Goal: Task Accomplishment & Management: Manage account settings

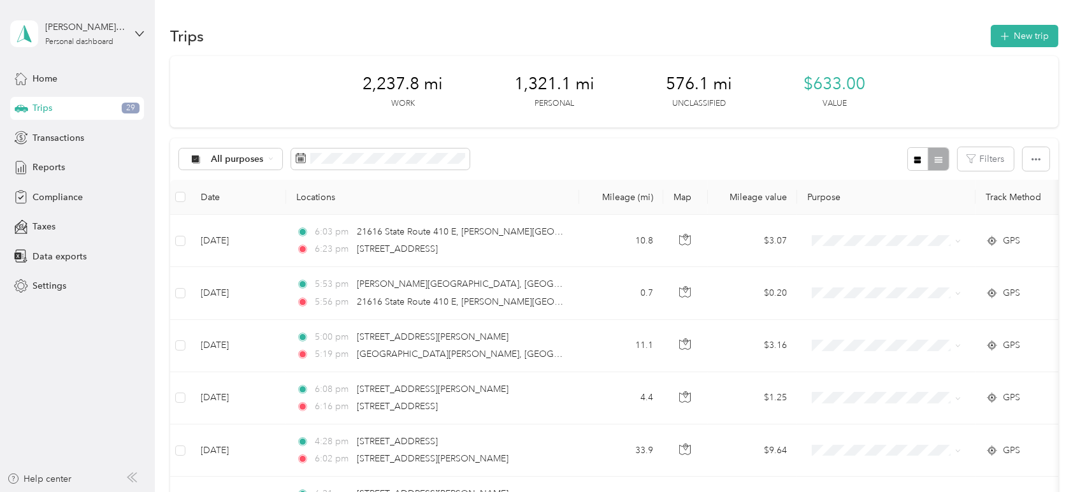
scroll to position [1113, 0]
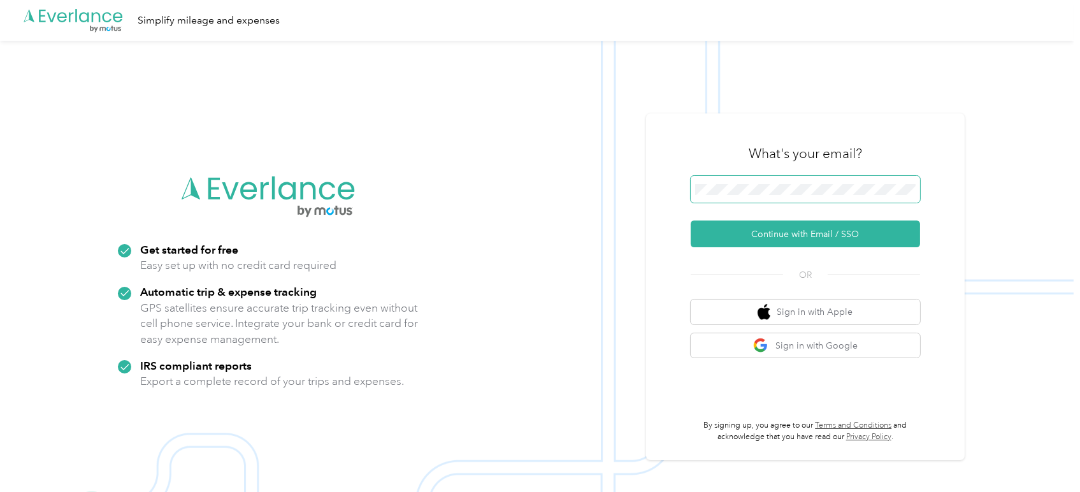
click at [758, 180] on span at bounding box center [805, 189] width 229 height 27
click at [827, 235] on button "Continue with Email / SSO" at bounding box center [805, 233] width 229 height 27
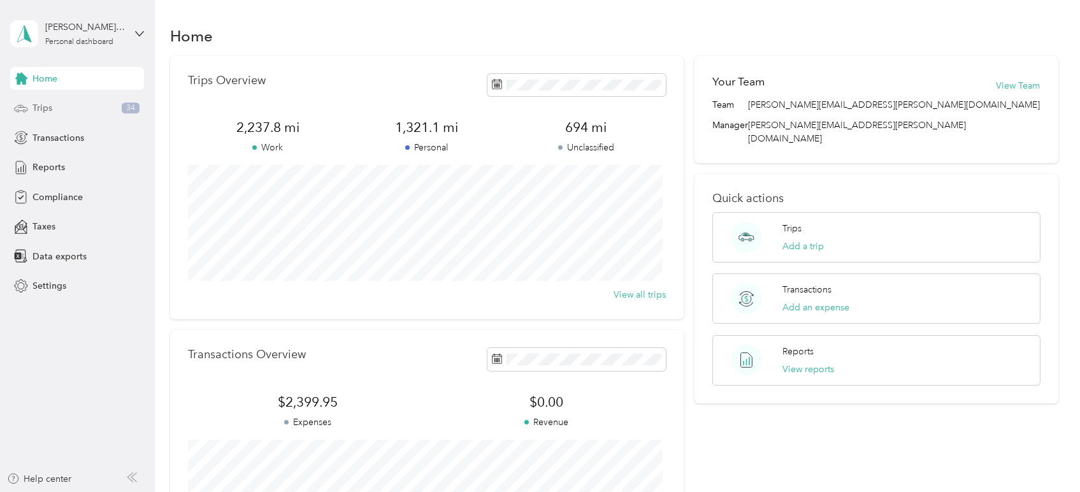
click at [70, 115] on div "Trips 34" at bounding box center [77, 108] width 134 height 23
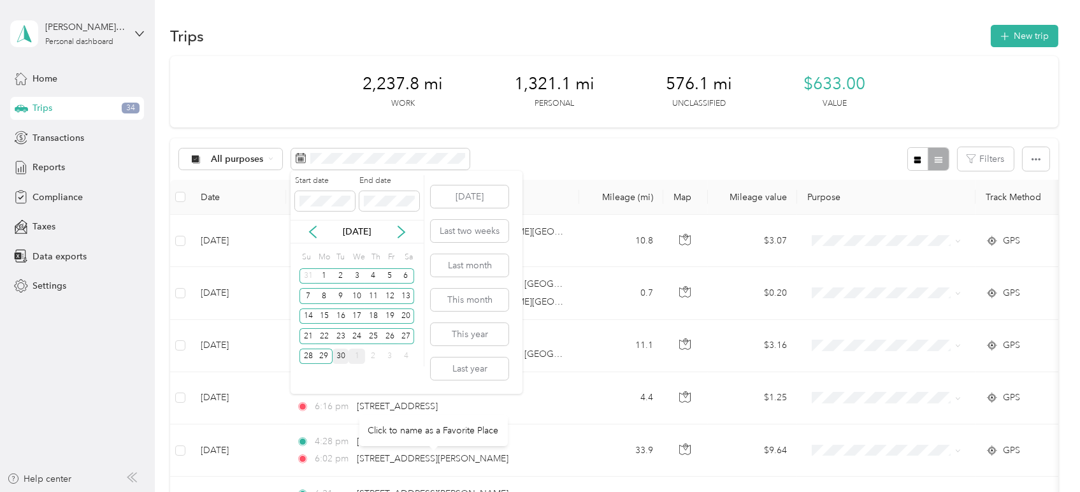
click at [338, 357] on div "30" at bounding box center [341, 356] width 17 height 16
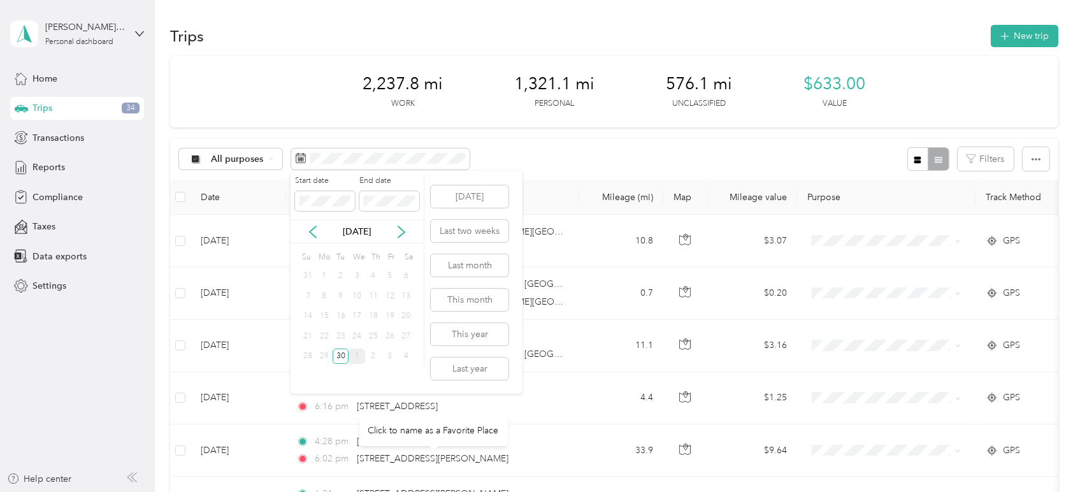
click at [325, 353] on div "29" at bounding box center [324, 356] width 17 height 16
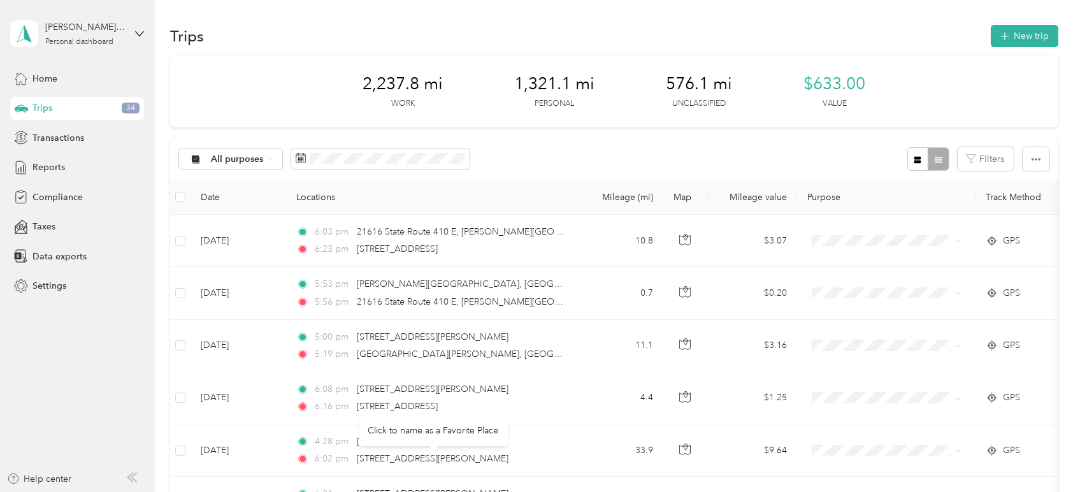
click at [558, 145] on div "All purposes Filters" at bounding box center [613, 158] width 887 height 41
click at [29, 79] on div "Home" at bounding box center [77, 78] width 134 height 23
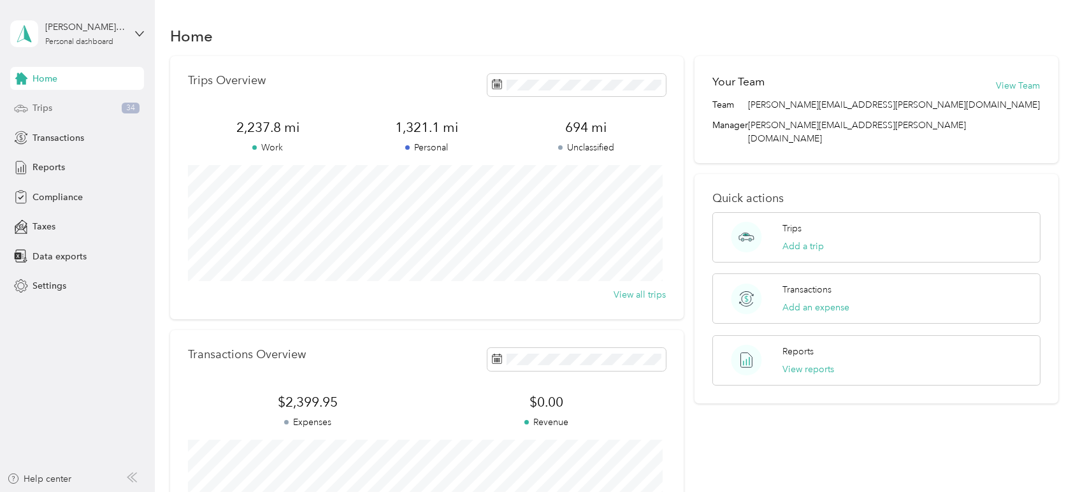
click at [61, 106] on div "Trips 34" at bounding box center [77, 108] width 134 height 23
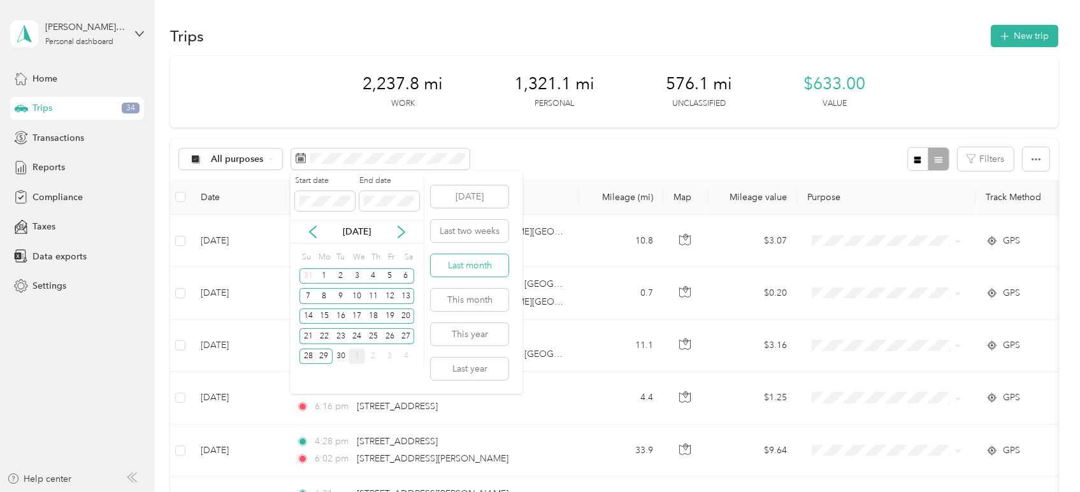
click at [456, 265] on button "Last month" at bounding box center [470, 265] width 78 height 22
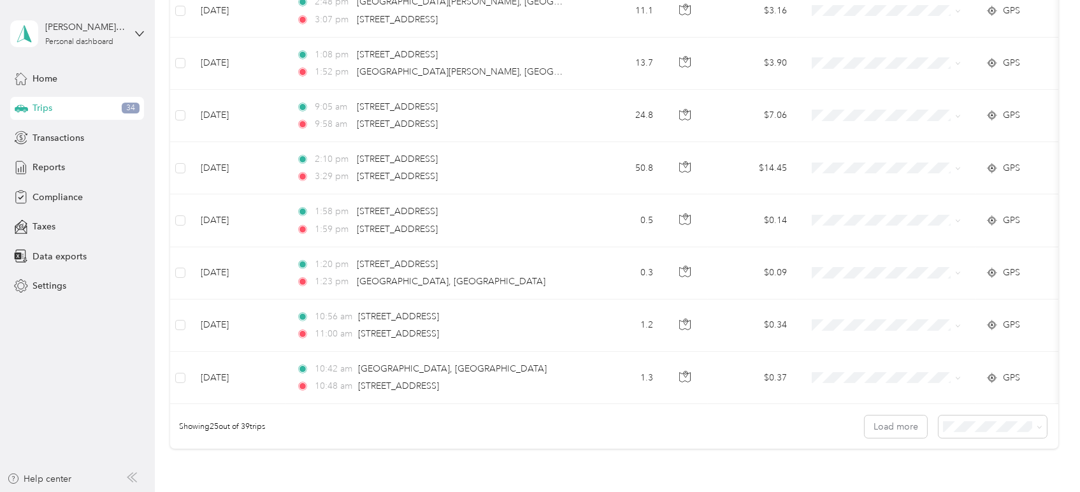
scroll to position [1191, 0]
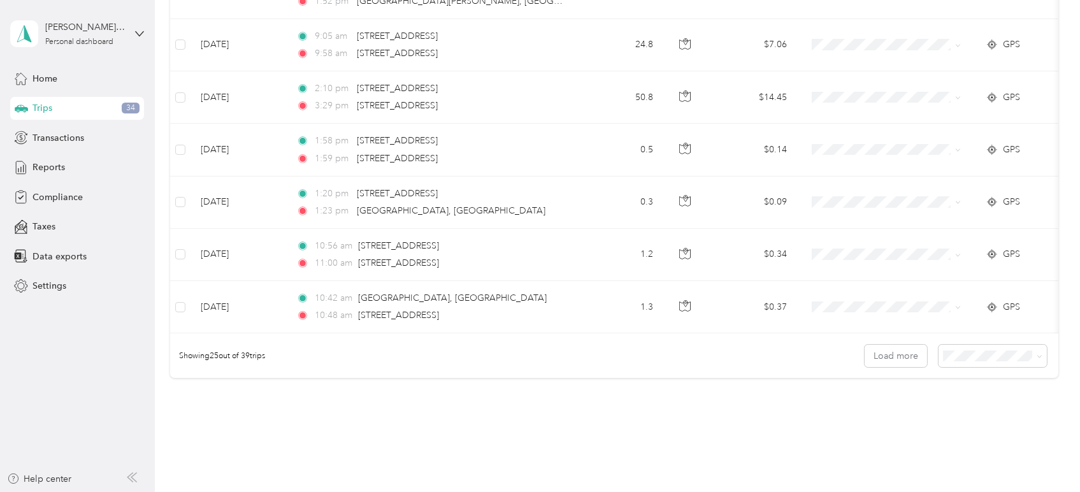
click at [970, 410] on span "50 per load" at bounding box center [966, 408] width 47 height 11
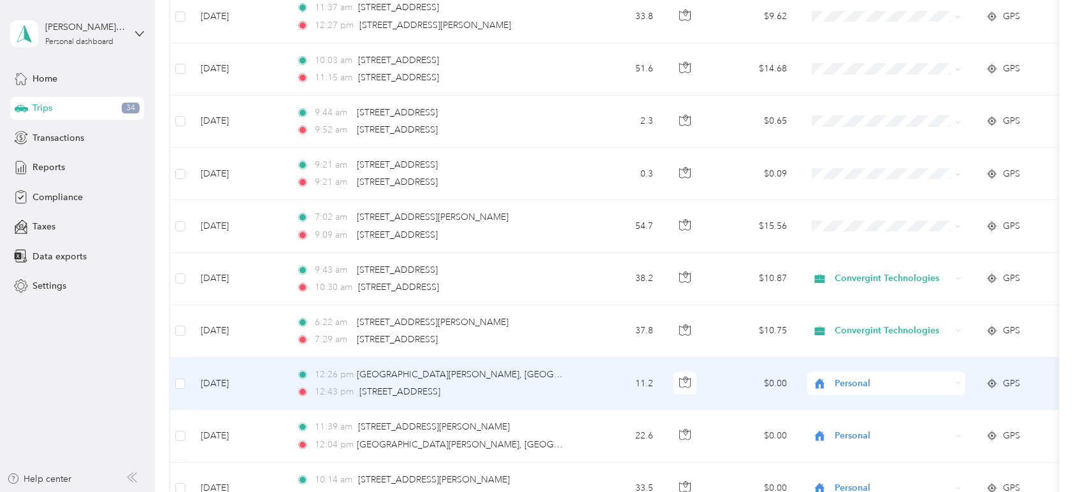
scroll to position [1711, 0]
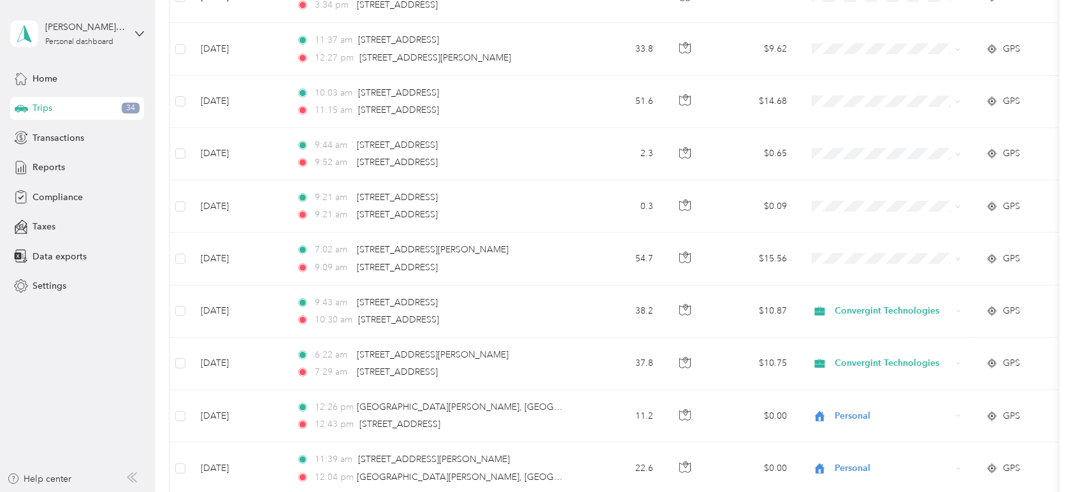
click at [69, 396] on aside "Jonathan St. George Personal dashboard Home Trips 34 Transactions Reports Compl…" at bounding box center [77, 246] width 155 height 492
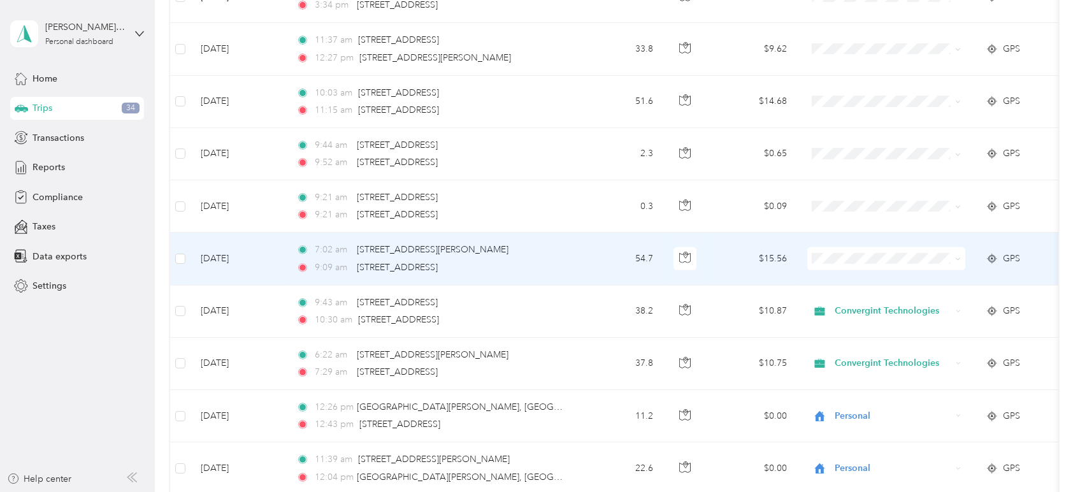
click at [899, 279] on span "Convergint Technologies" at bounding box center [898, 274] width 118 height 13
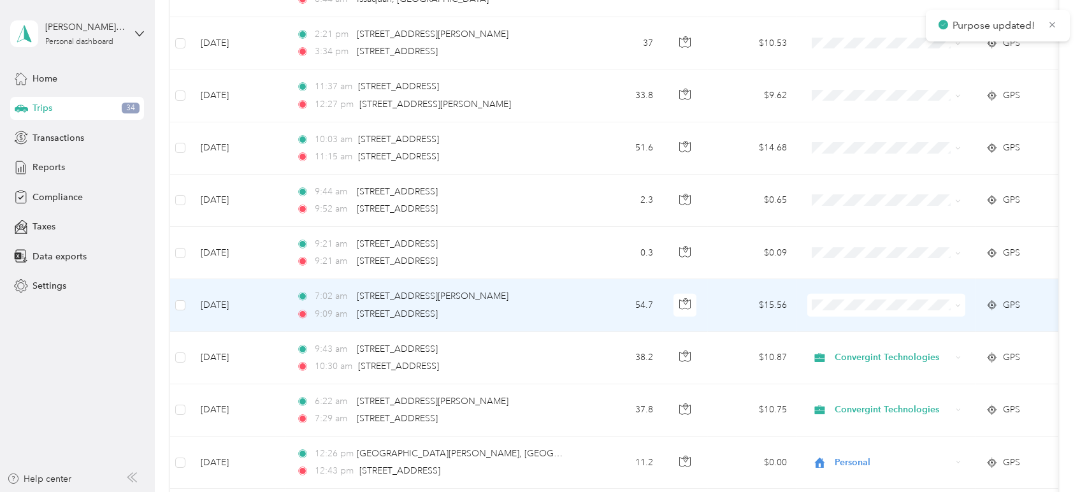
scroll to position [1640, 0]
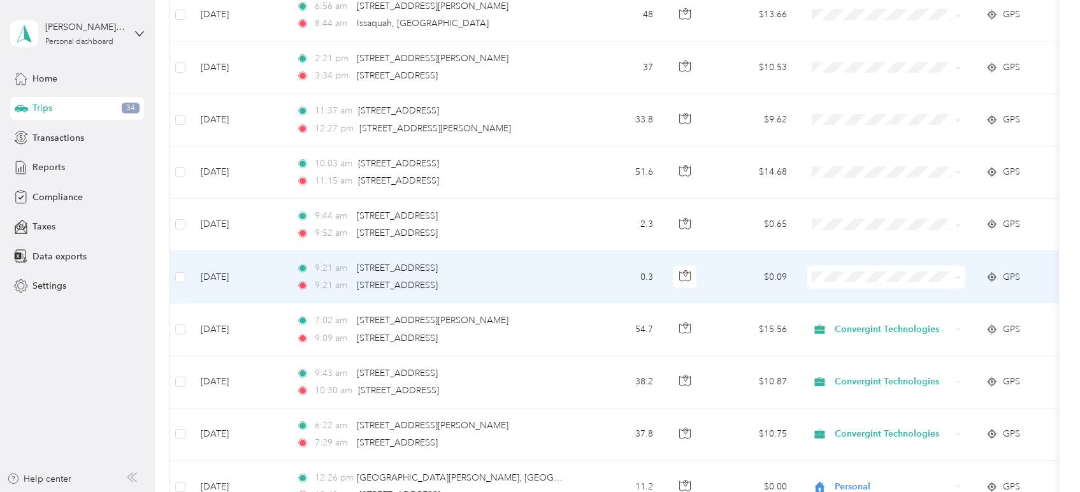
click at [915, 299] on span "Convergint Technologies" at bounding box center [898, 298] width 118 height 13
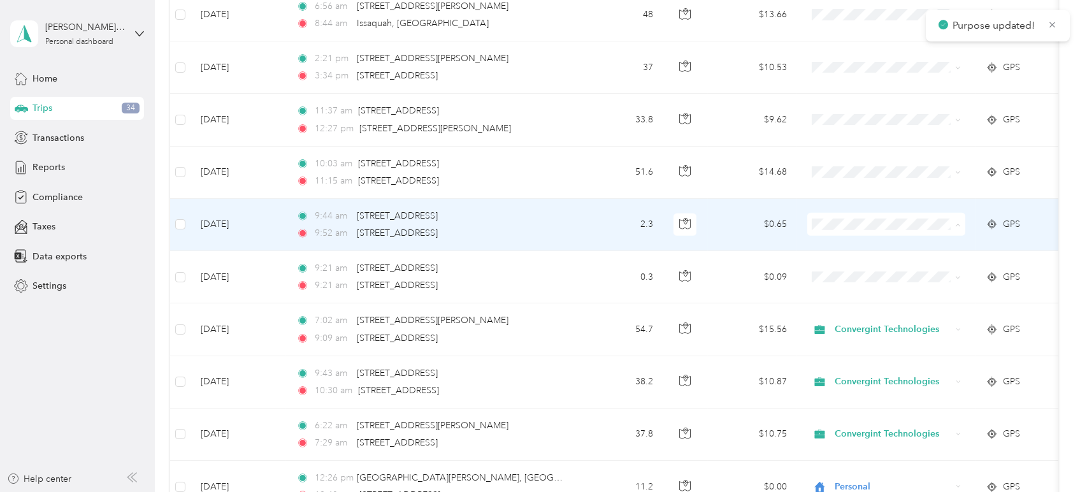
click at [874, 241] on span "Convergint Technologies" at bounding box center [898, 245] width 118 height 13
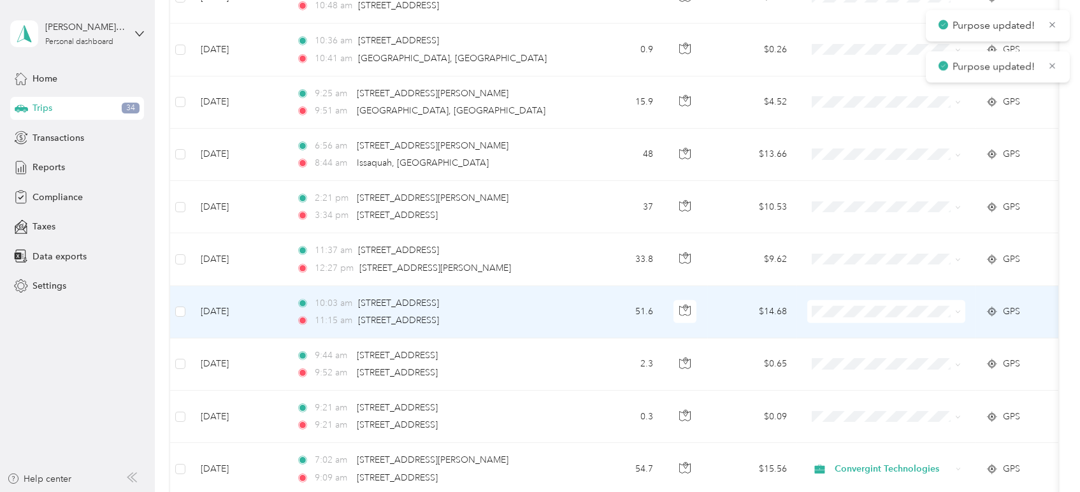
scroll to position [1498, 0]
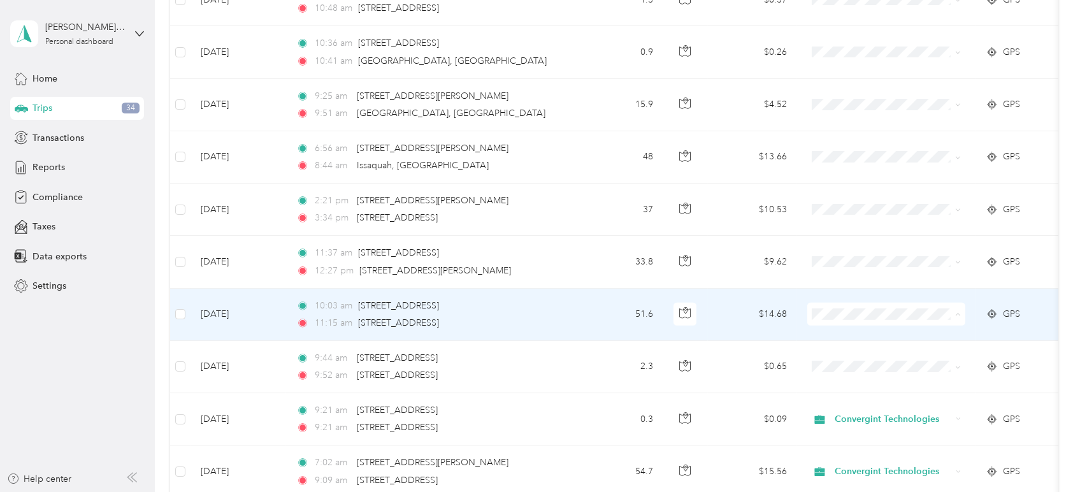
click at [861, 330] on span "Convergint Technologies" at bounding box center [898, 335] width 118 height 13
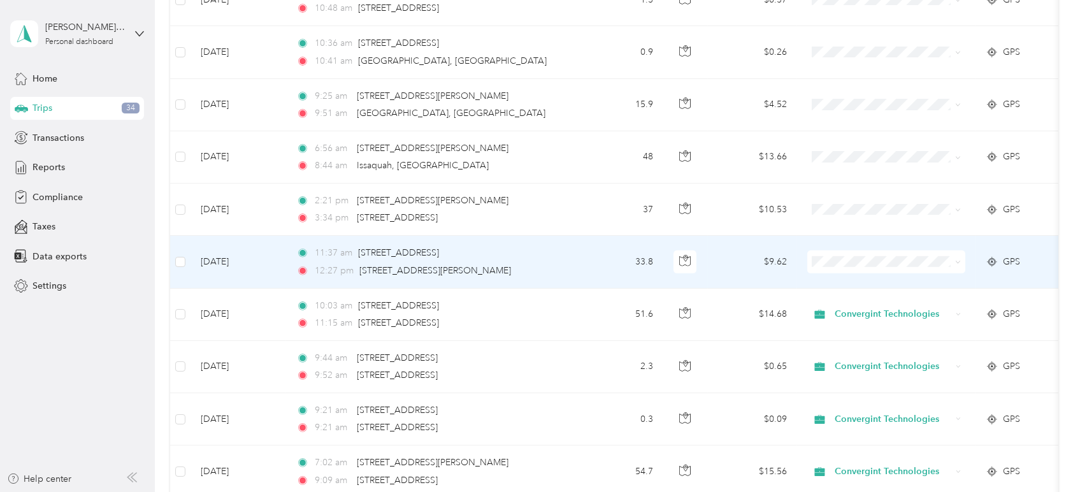
click at [864, 279] on span "Convergint Technologies" at bounding box center [898, 279] width 118 height 13
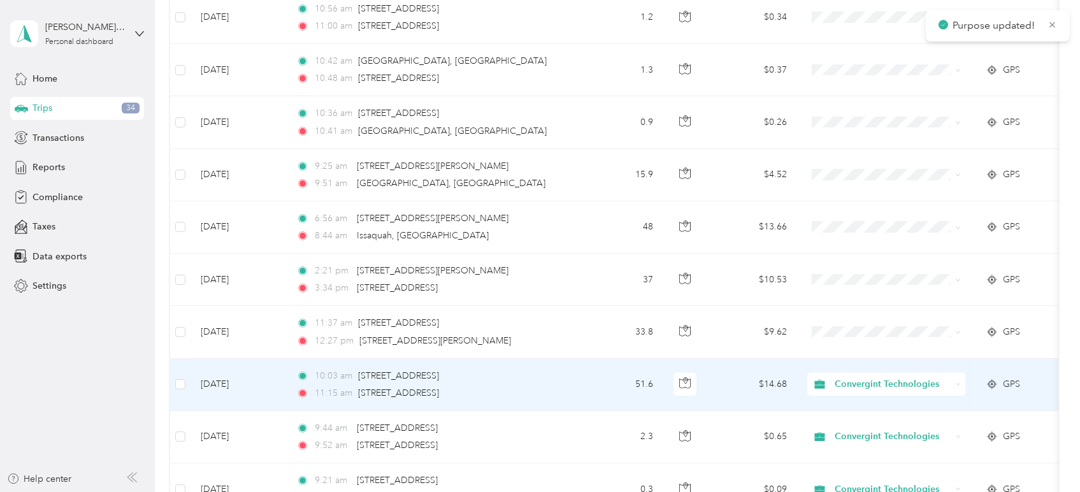
scroll to position [1428, 0]
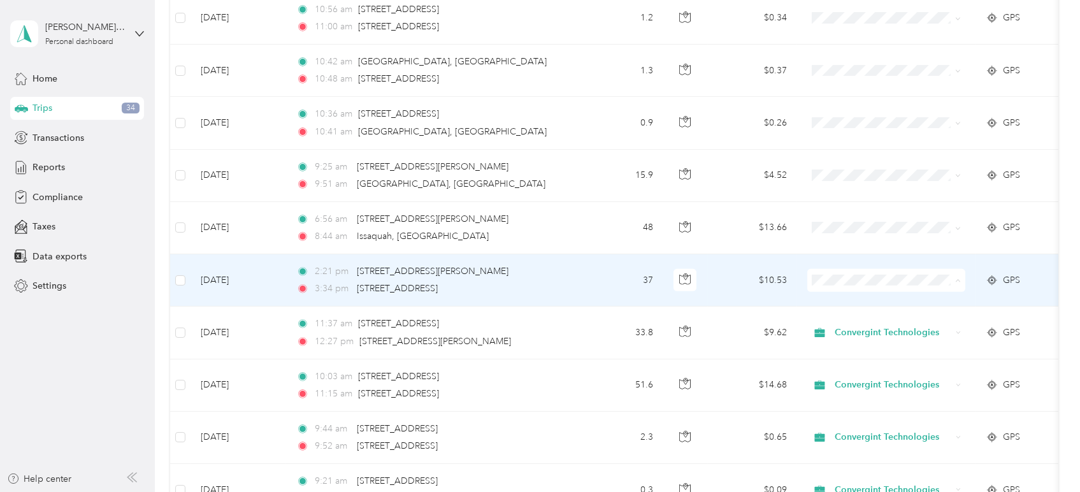
click at [853, 299] on span "Convergint Technologies" at bounding box center [898, 300] width 118 height 13
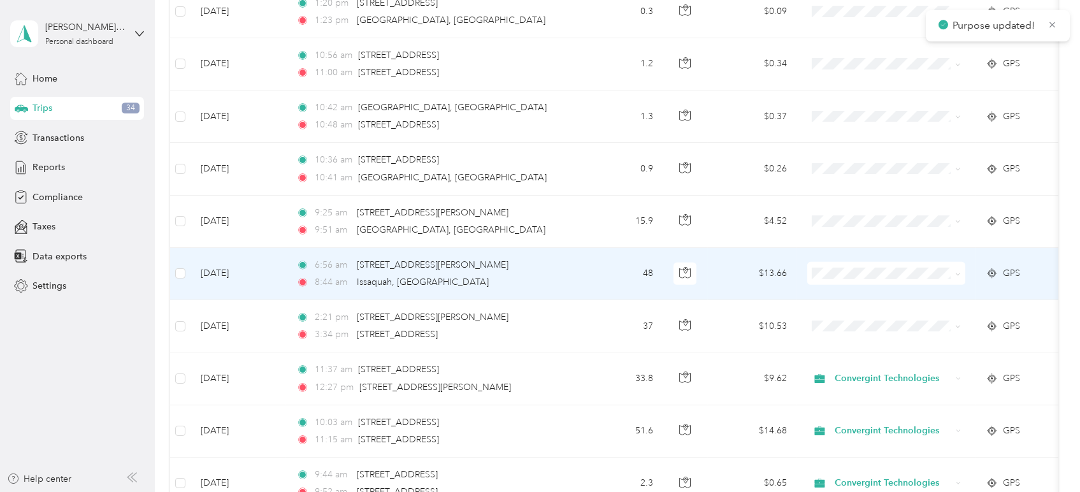
scroll to position [1357, 0]
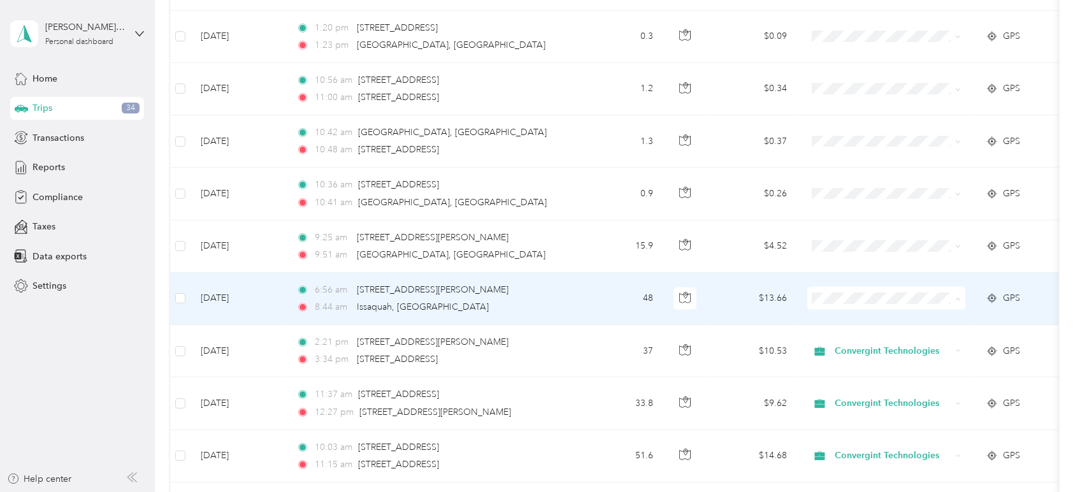
click at [859, 319] on span "Convergint Technologies" at bounding box center [898, 319] width 118 height 13
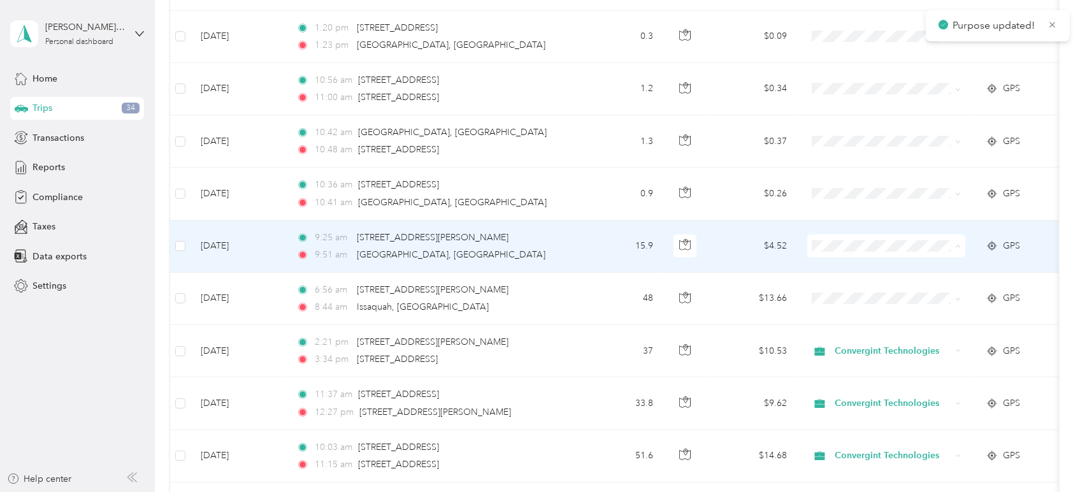
click at [843, 266] on span "Convergint Technologies" at bounding box center [898, 267] width 118 height 13
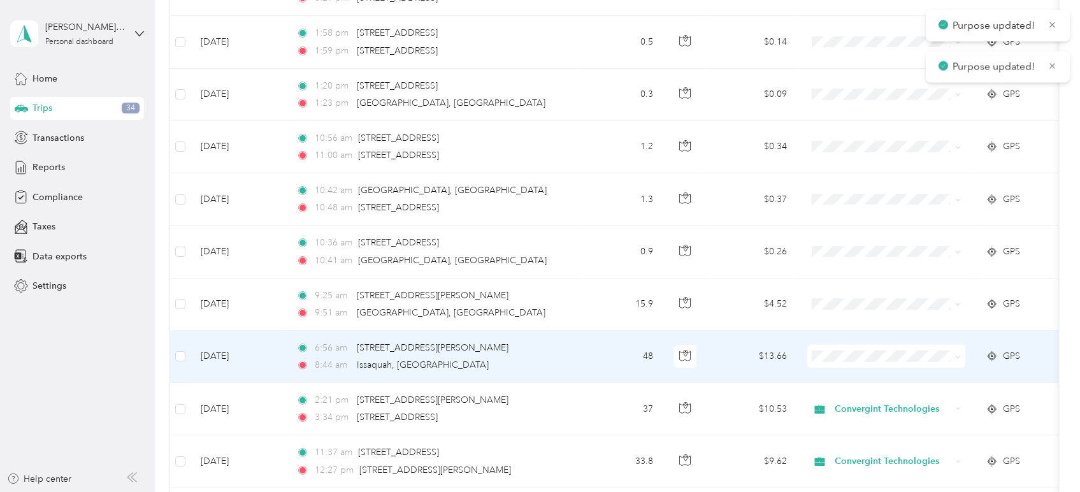
scroll to position [1286, 0]
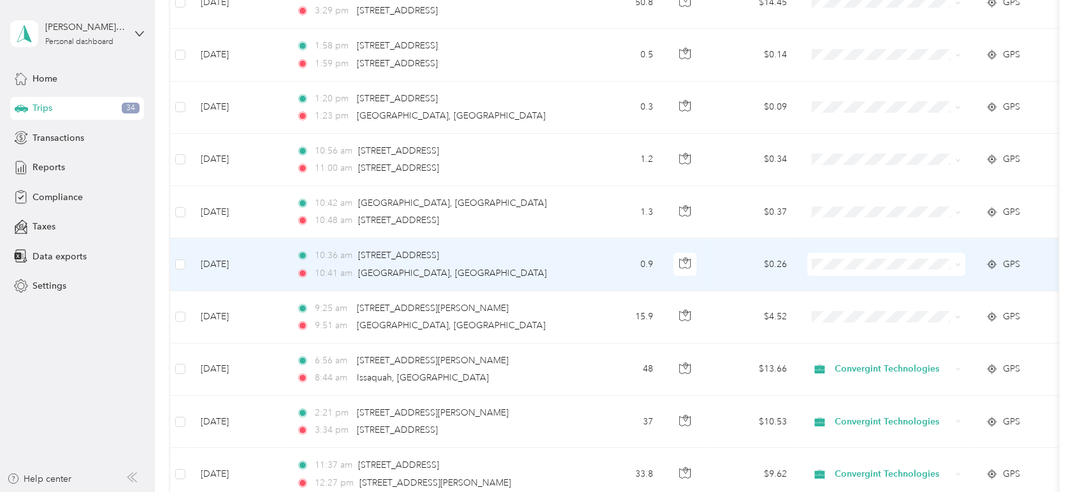
click at [845, 269] on span at bounding box center [886, 264] width 158 height 23
click at [924, 294] on ol "Convergint Technologies Personal" at bounding box center [886, 297] width 158 height 45
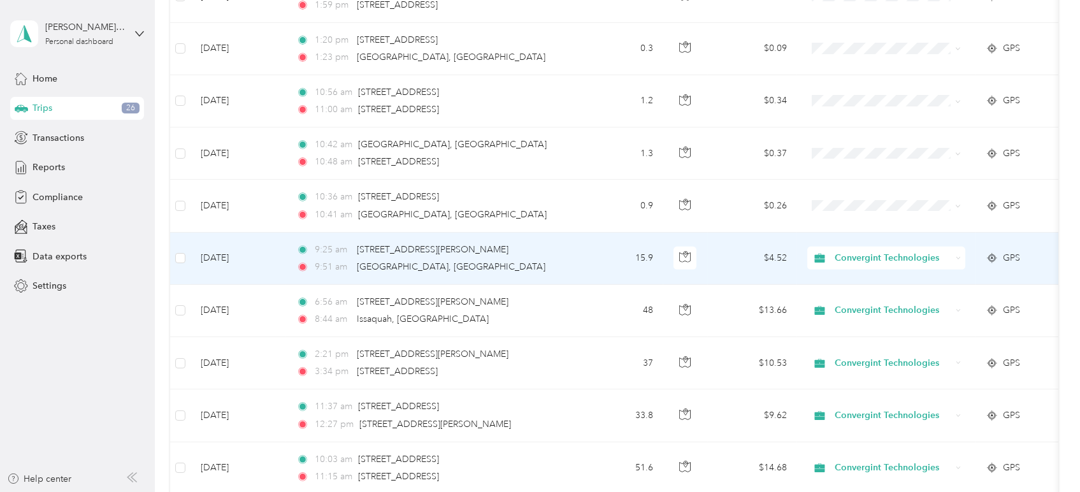
scroll to position [1274, 0]
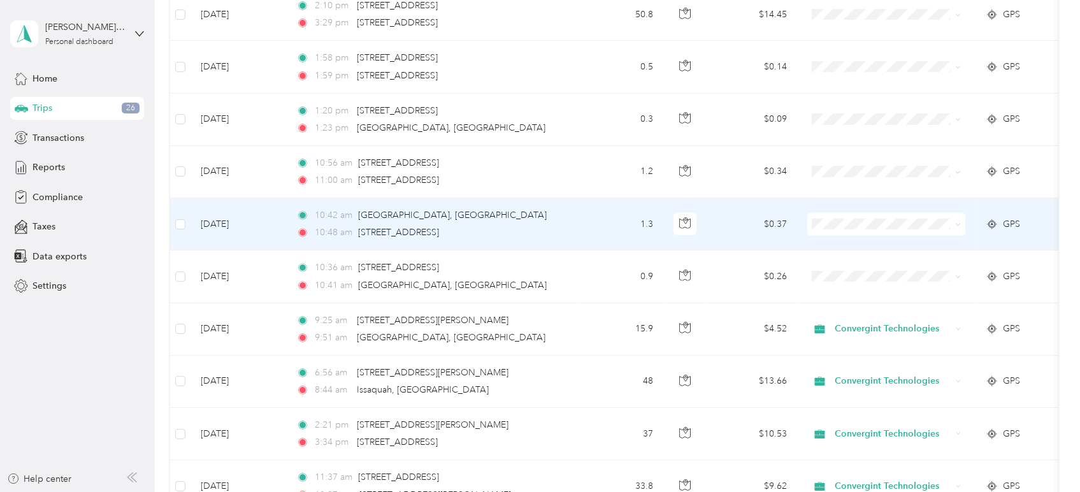
click at [846, 264] on span "Personal" at bounding box center [898, 267] width 118 height 13
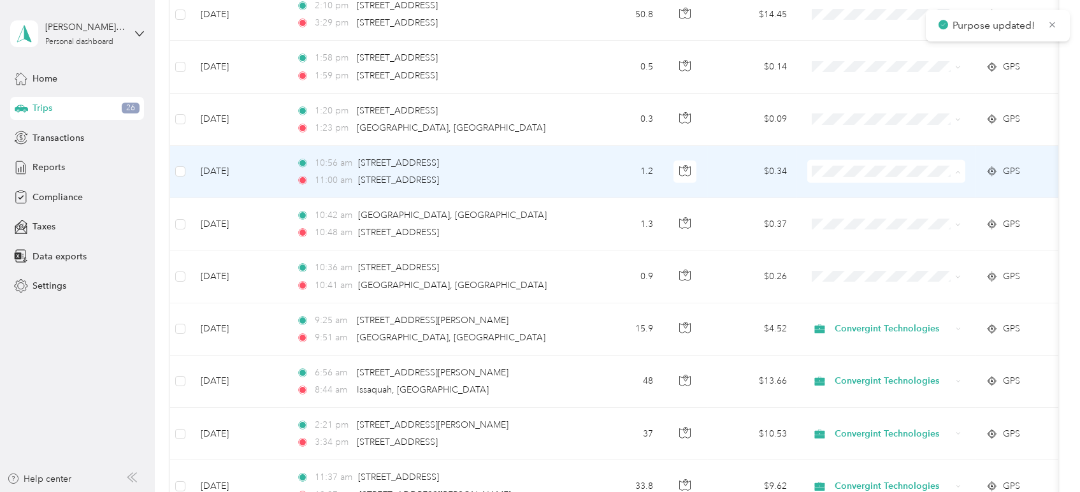
click at [835, 222] on body "Purpose updated! Jonathan St. George Personal dashboard Home Trips 26 Transacti…" at bounding box center [536, 246] width 1073 height 492
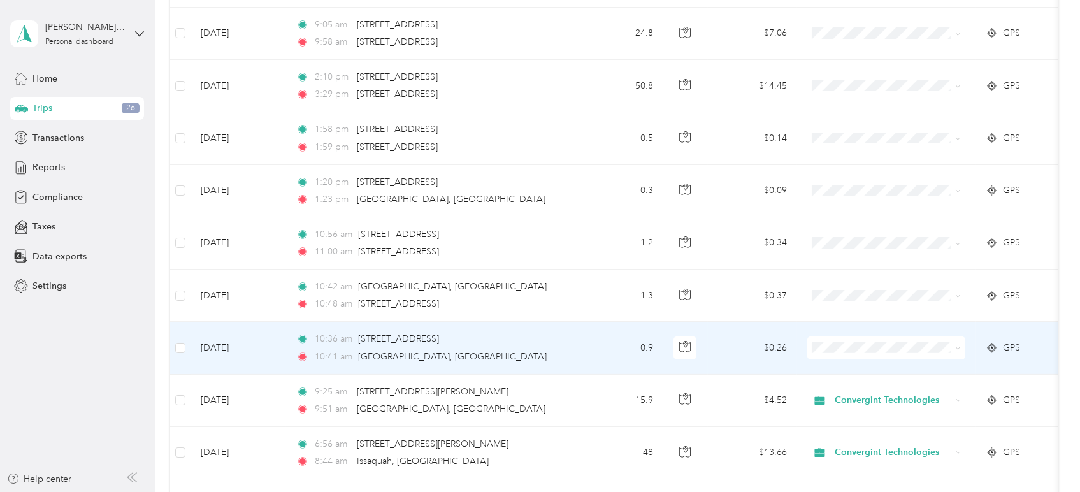
scroll to position [1132, 0]
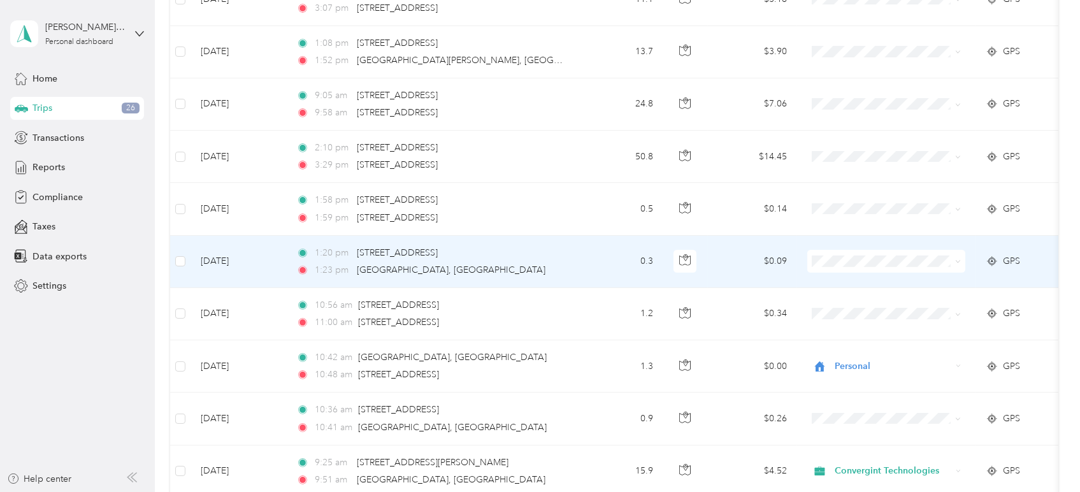
click at [842, 277] on span "Convergint Technologies" at bounding box center [898, 281] width 118 height 13
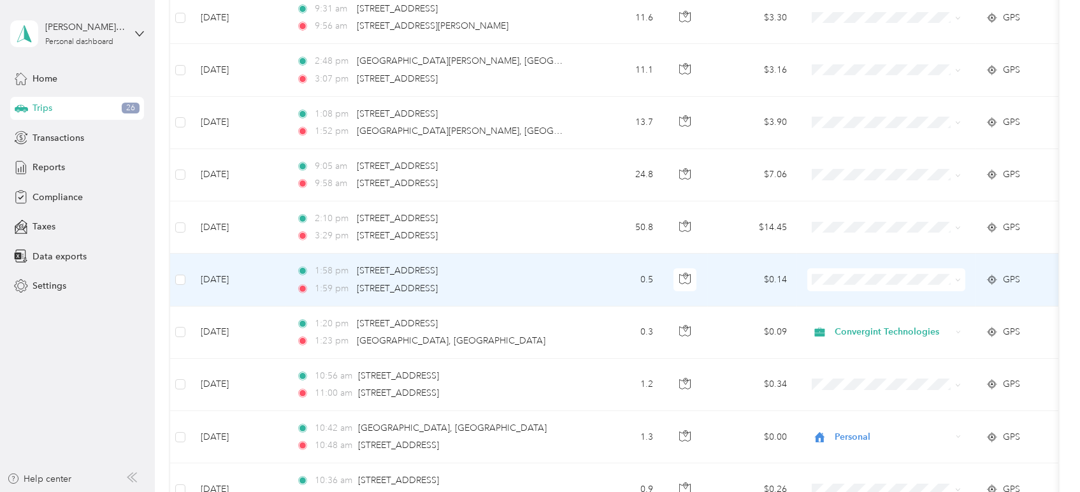
click at [843, 323] on span "Personal" at bounding box center [898, 318] width 118 height 13
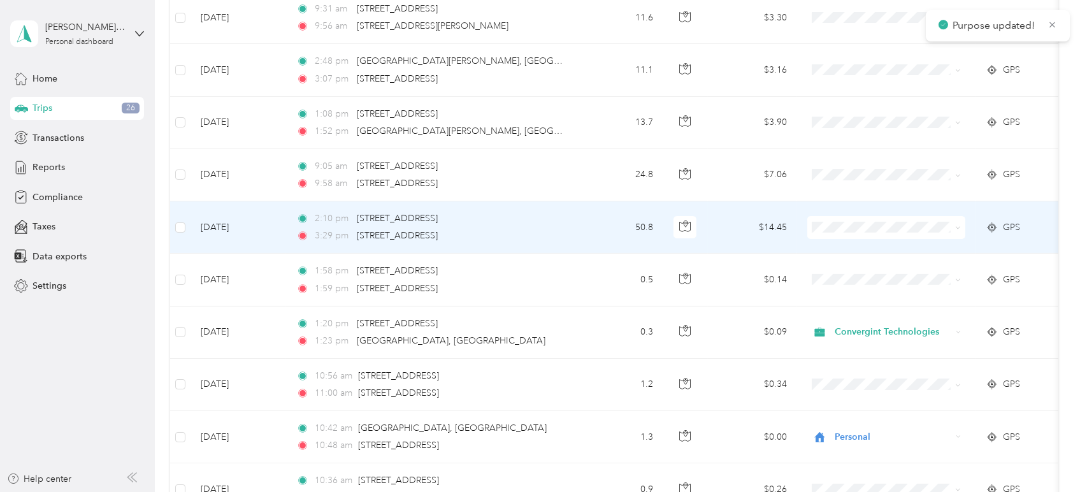
click at [851, 252] on li "Convergint Technologies" at bounding box center [886, 248] width 158 height 22
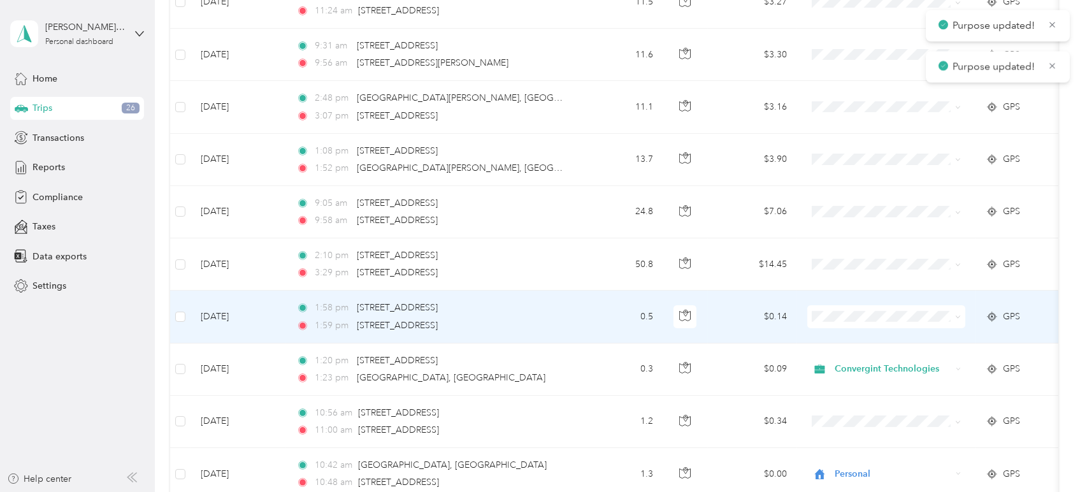
scroll to position [991, 0]
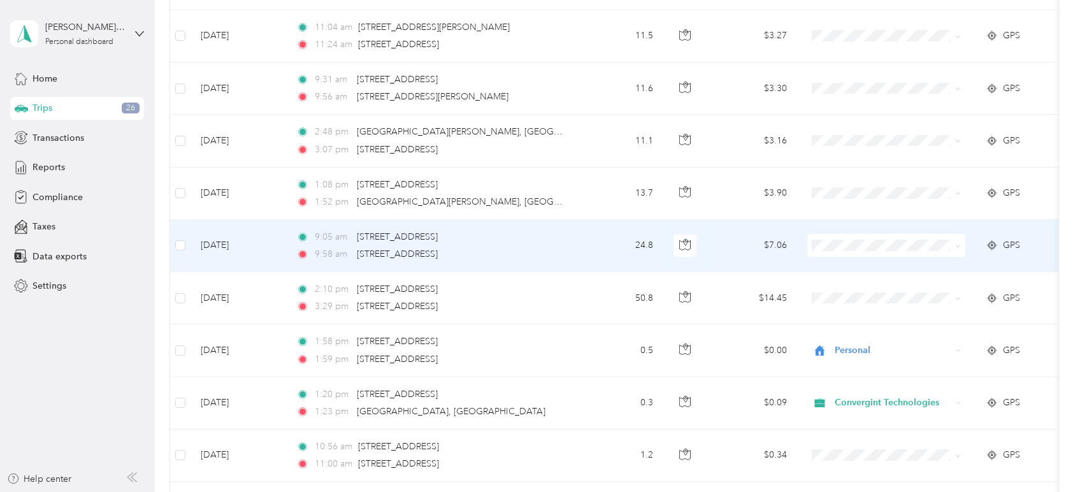
click at [877, 288] on span "Personal" at bounding box center [898, 289] width 118 height 13
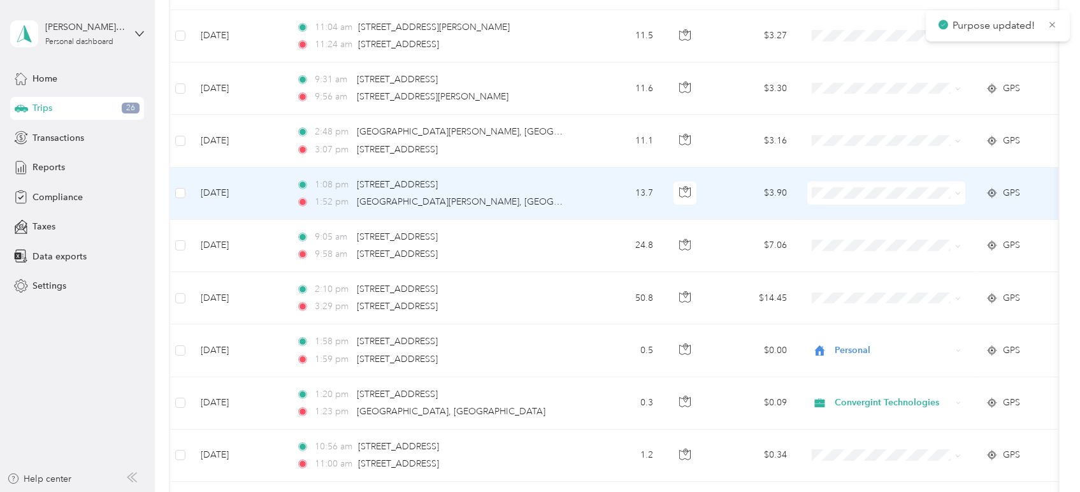
click at [871, 199] on span at bounding box center [886, 193] width 158 height 23
click at [882, 240] on span "Personal" at bounding box center [898, 237] width 118 height 13
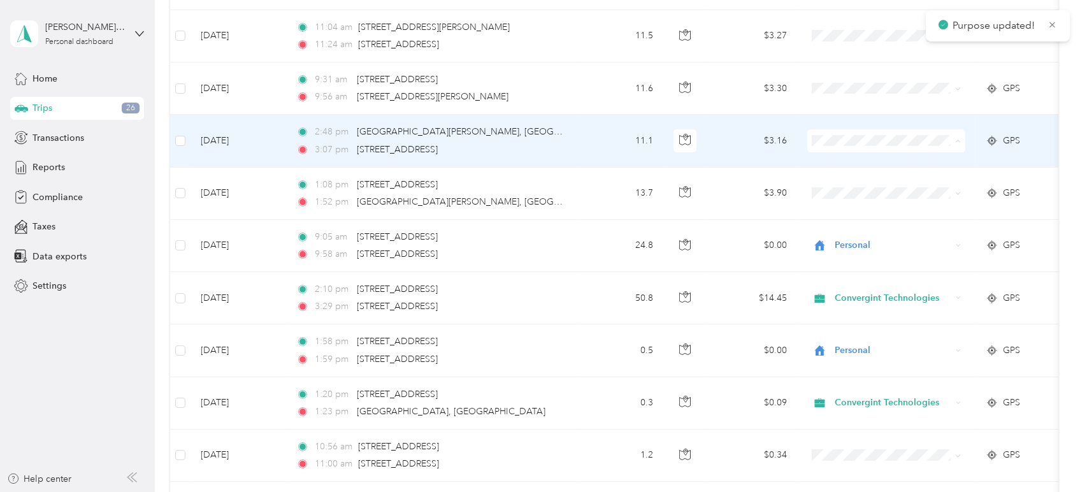
click at [861, 186] on span "Personal" at bounding box center [898, 184] width 118 height 13
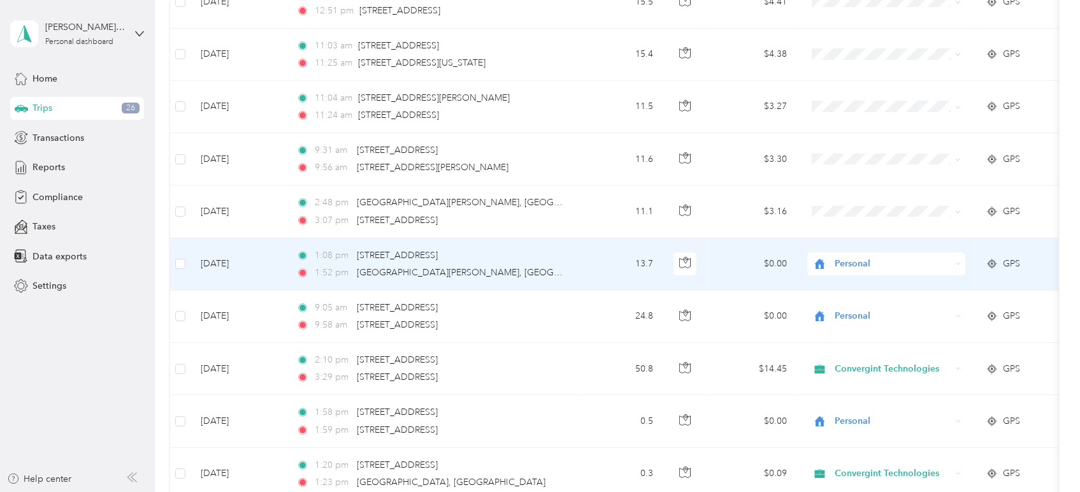
scroll to position [849, 0]
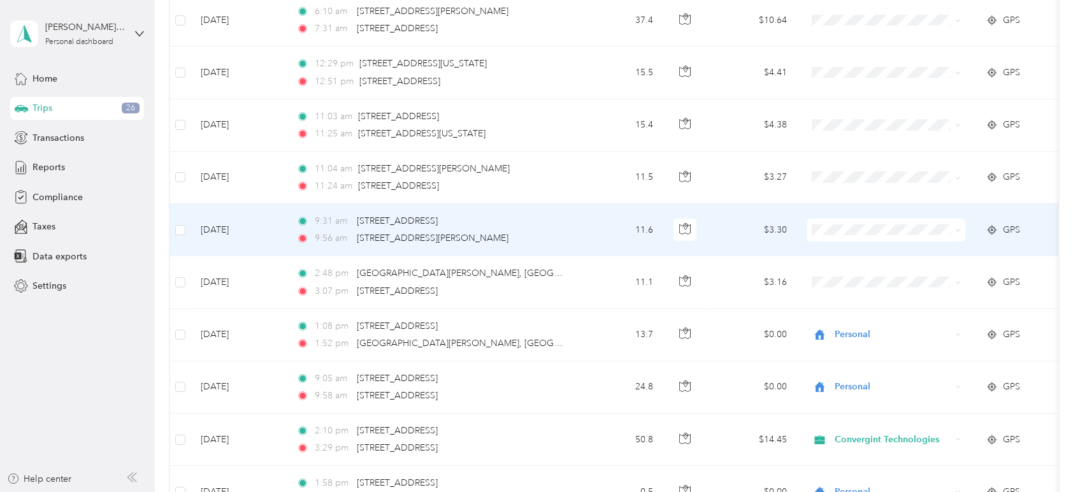
click at [856, 276] on span "Personal" at bounding box center [898, 274] width 118 height 13
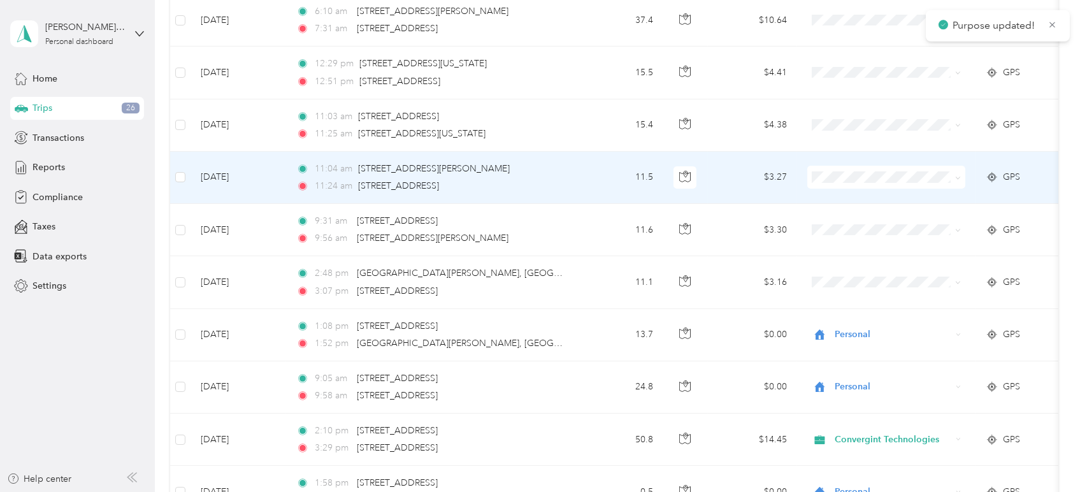
click at [827, 183] on span at bounding box center [886, 177] width 158 height 23
click at [849, 218] on span "Personal" at bounding box center [898, 221] width 118 height 13
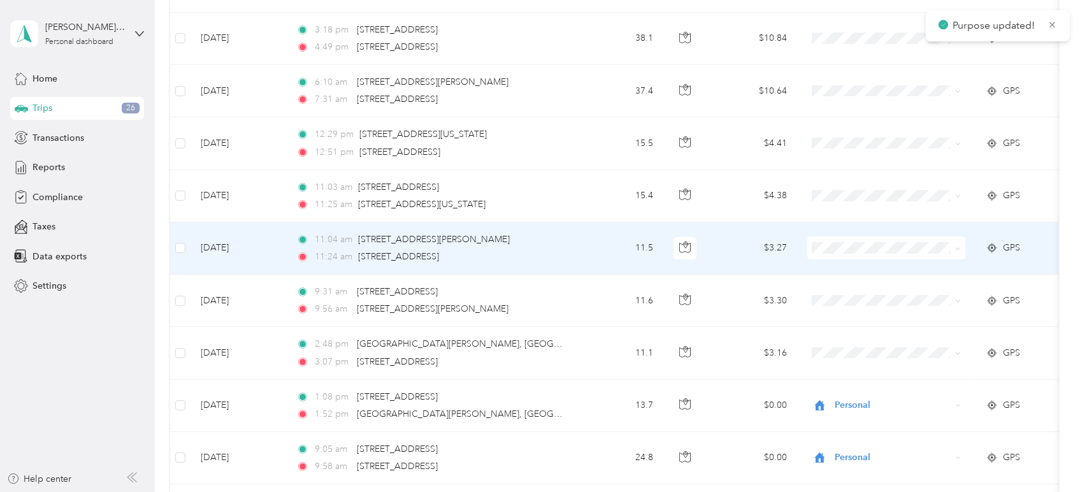
scroll to position [708, 0]
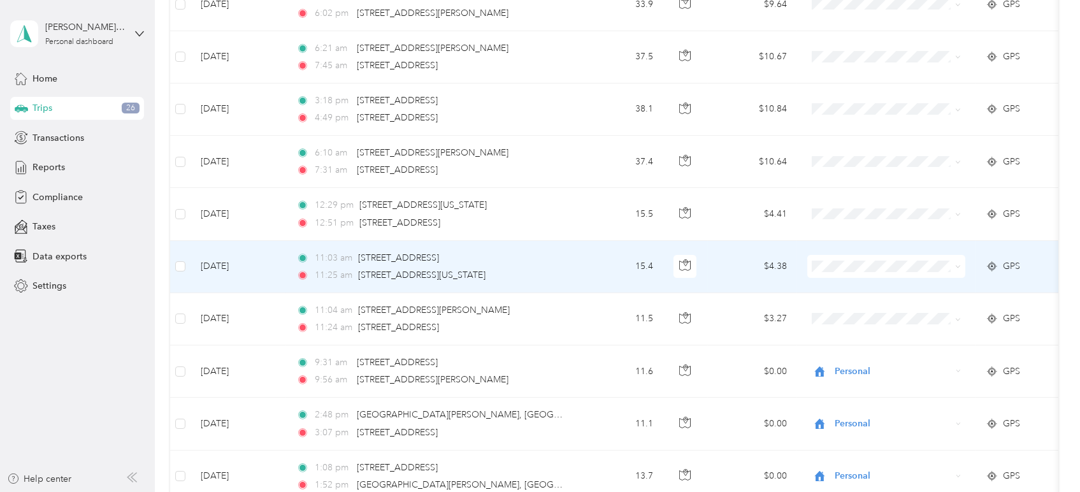
click at [877, 259] on span at bounding box center [886, 266] width 158 height 23
click at [864, 306] on span "Personal" at bounding box center [898, 310] width 118 height 13
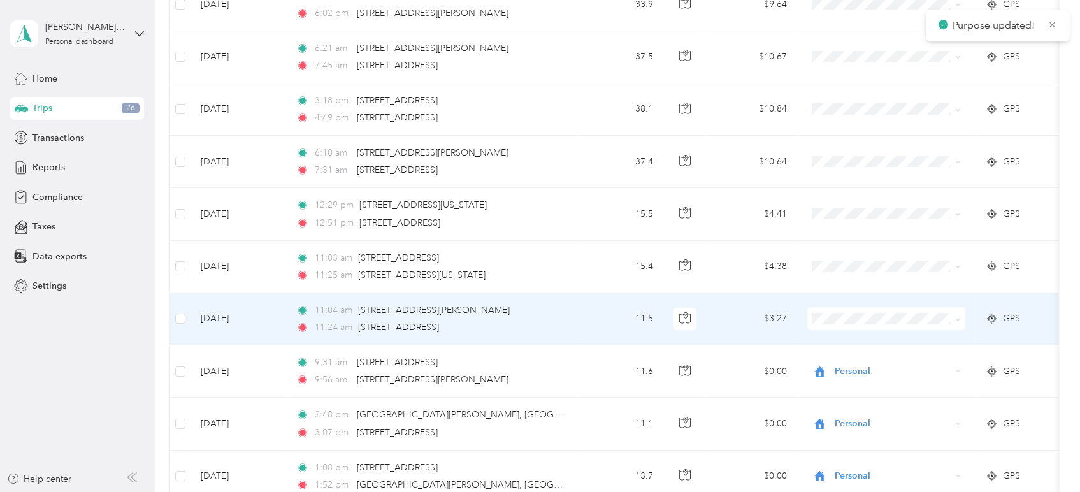
click at [854, 356] on span "Personal" at bounding box center [898, 360] width 118 height 13
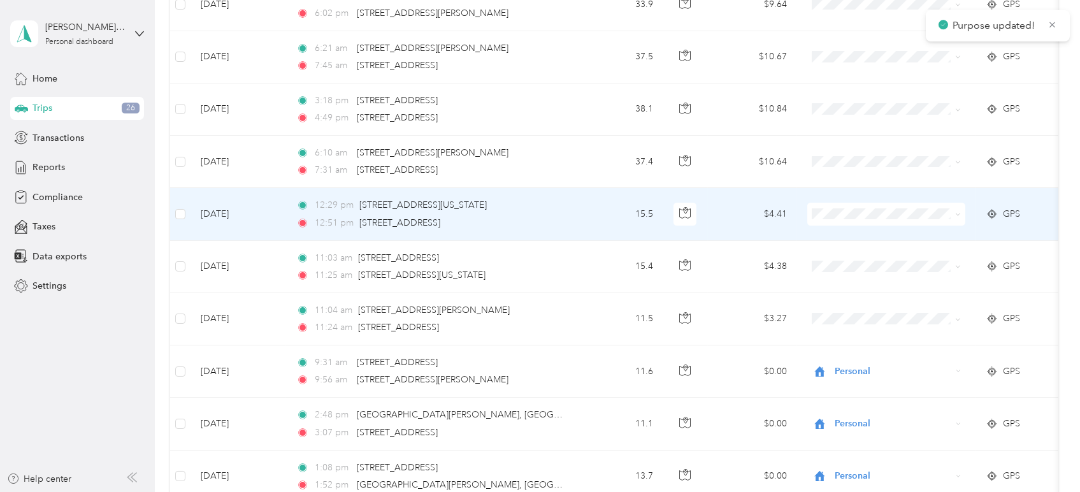
click at [845, 218] on span at bounding box center [886, 214] width 158 height 23
click at [866, 256] on span "Personal" at bounding box center [898, 258] width 118 height 13
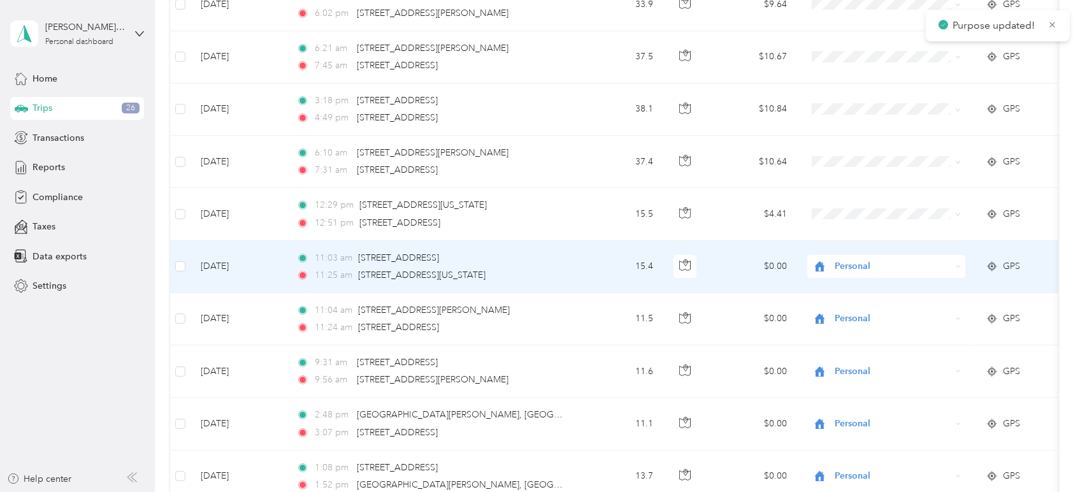
scroll to position [637, 0]
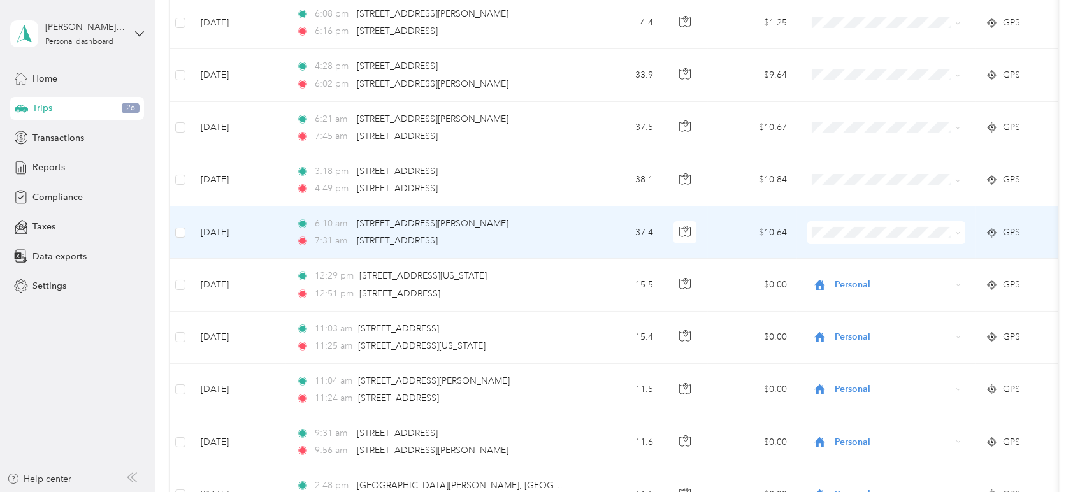
click at [846, 260] on ol "Convergint Technologies Personal" at bounding box center [886, 260] width 158 height 45
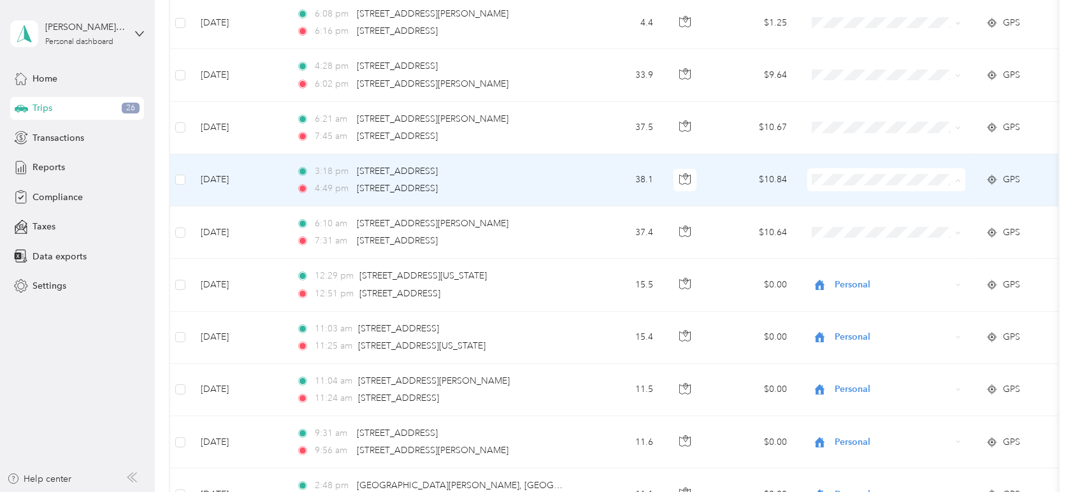
click at [835, 199] on span "Convergint Technologies" at bounding box center [886, 202] width 140 height 13
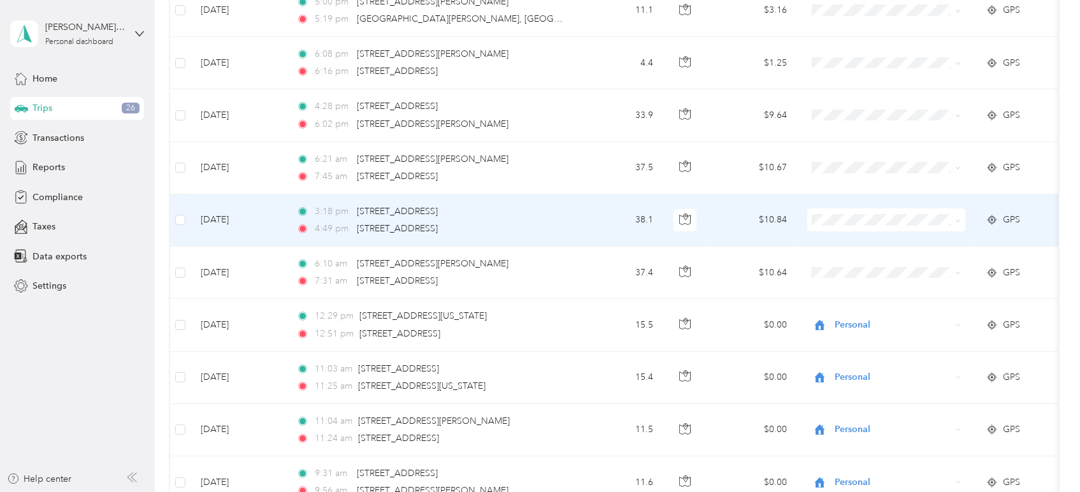
scroll to position [566, 0]
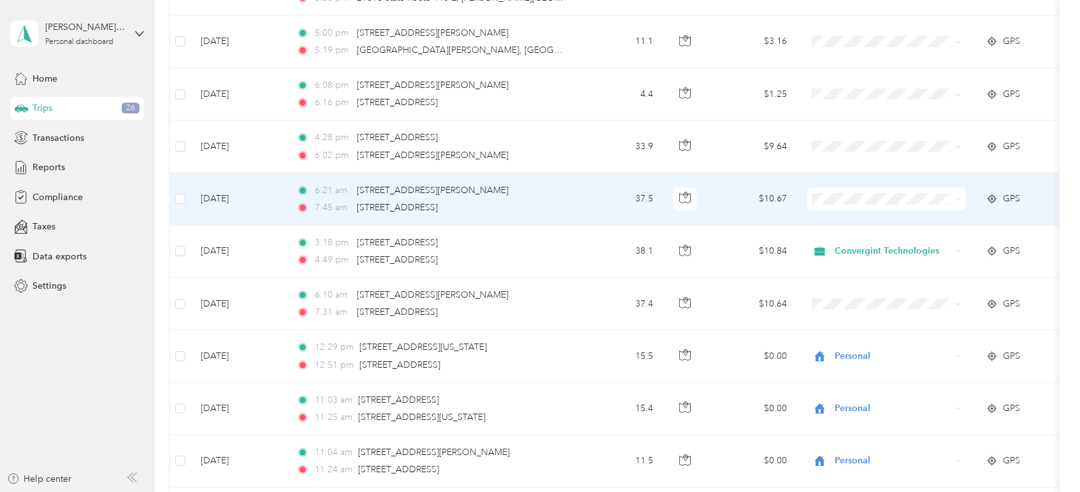
click at [842, 220] on span "Convergint Technologies" at bounding box center [898, 220] width 118 height 13
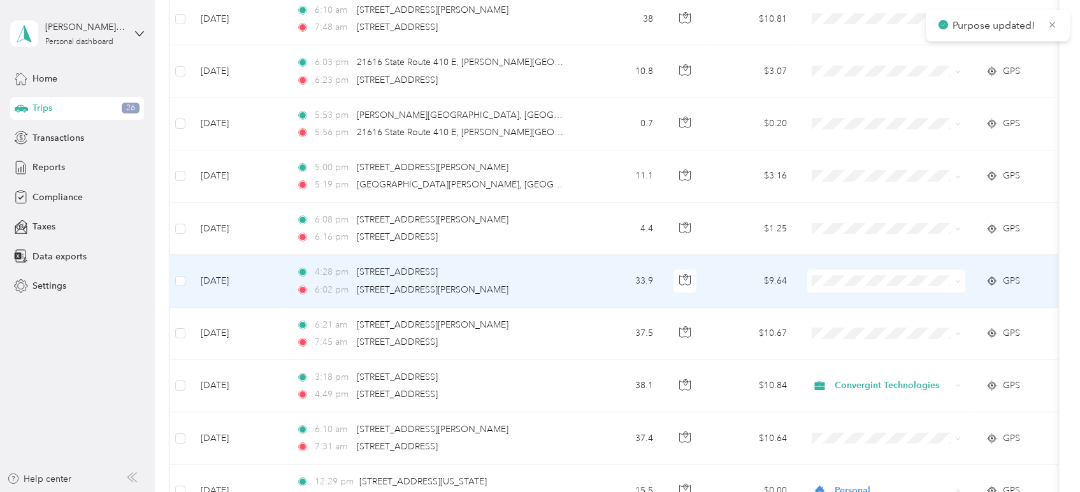
scroll to position [424, 0]
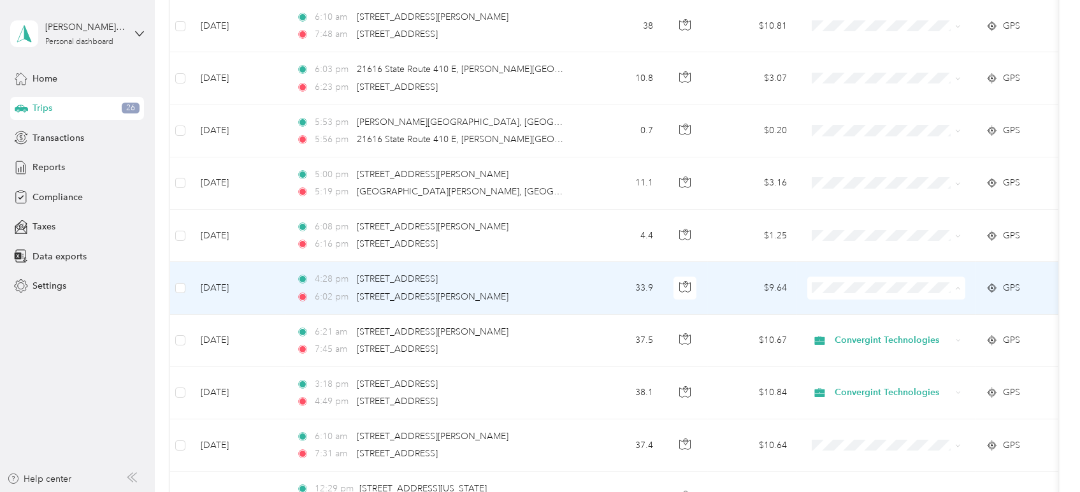
click at [866, 306] on span "Convergint Technologies" at bounding box center [898, 310] width 118 height 13
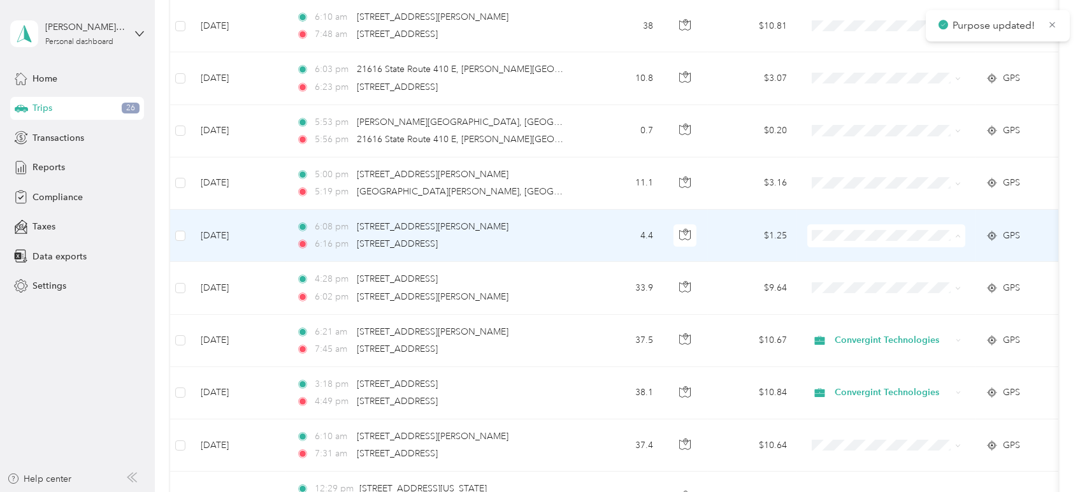
click at [854, 258] on span "Convergint Technologies" at bounding box center [898, 258] width 118 height 13
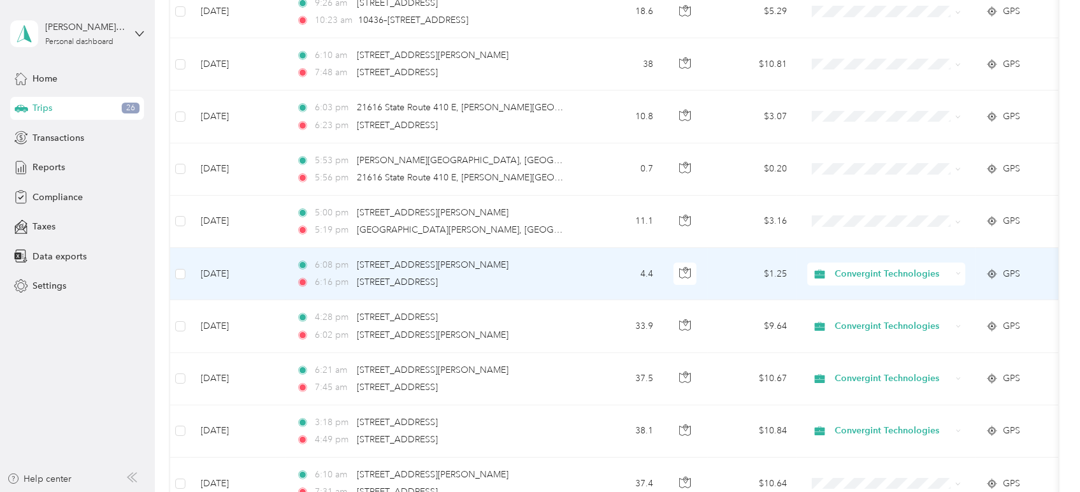
scroll to position [354, 0]
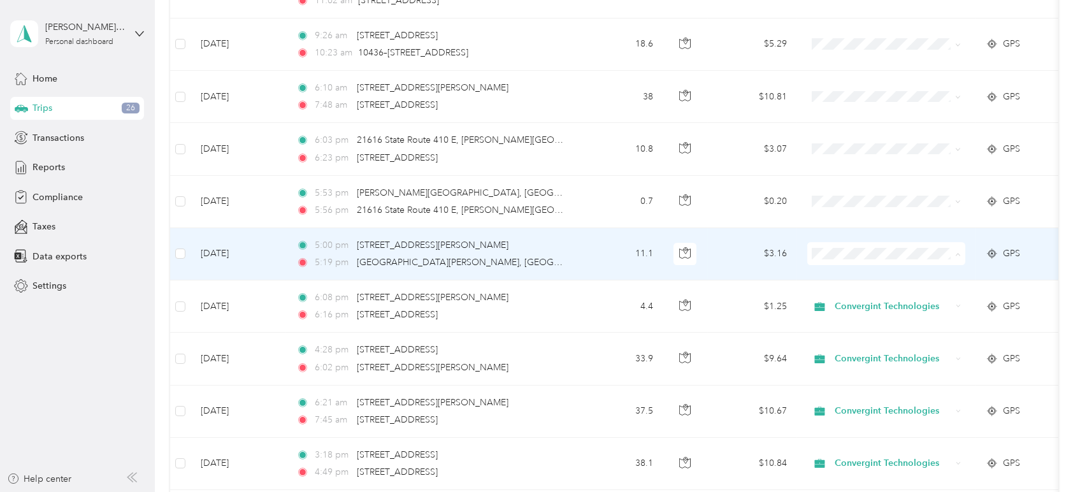
click at [856, 298] on span "Personal" at bounding box center [898, 298] width 118 height 13
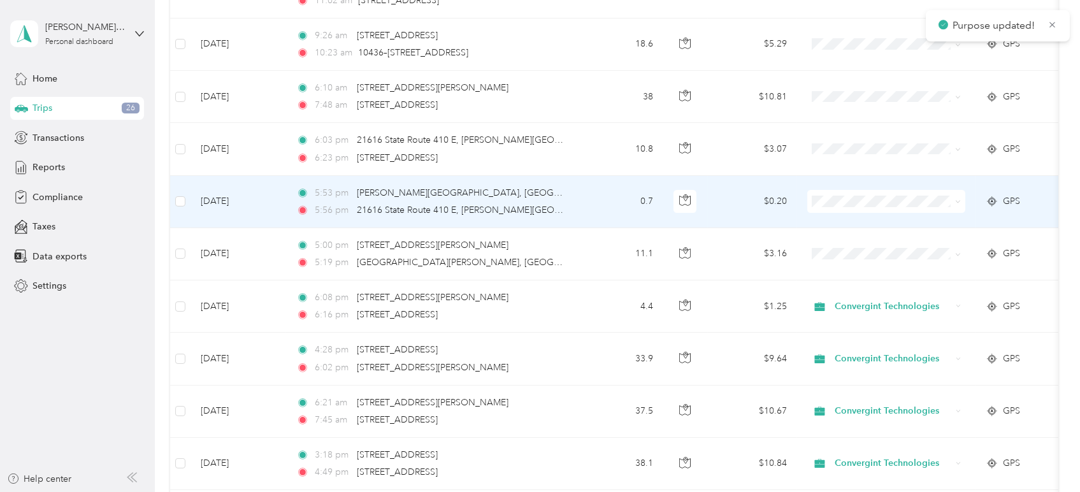
click at [833, 247] on span "Personal" at bounding box center [886, 242] width 140 height 13
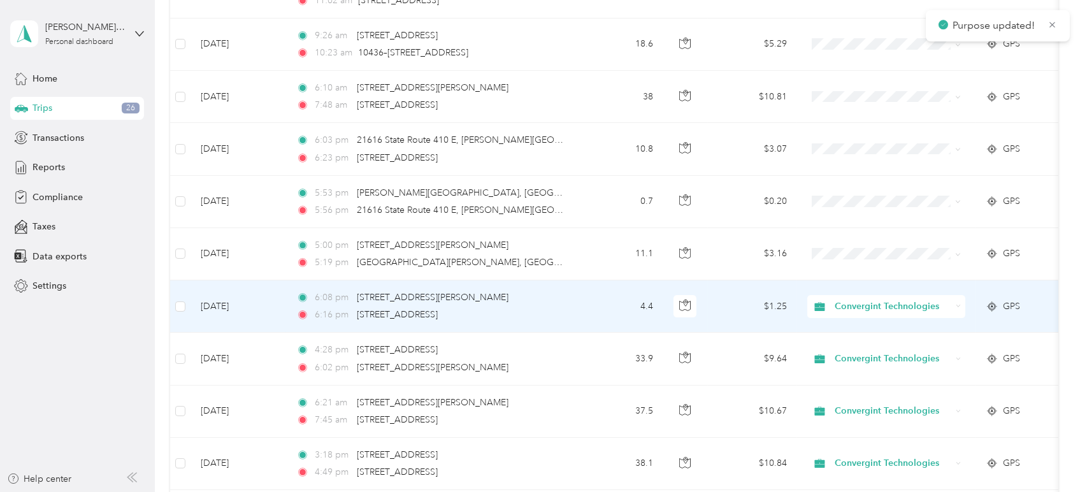
scroll to position [283, 0]
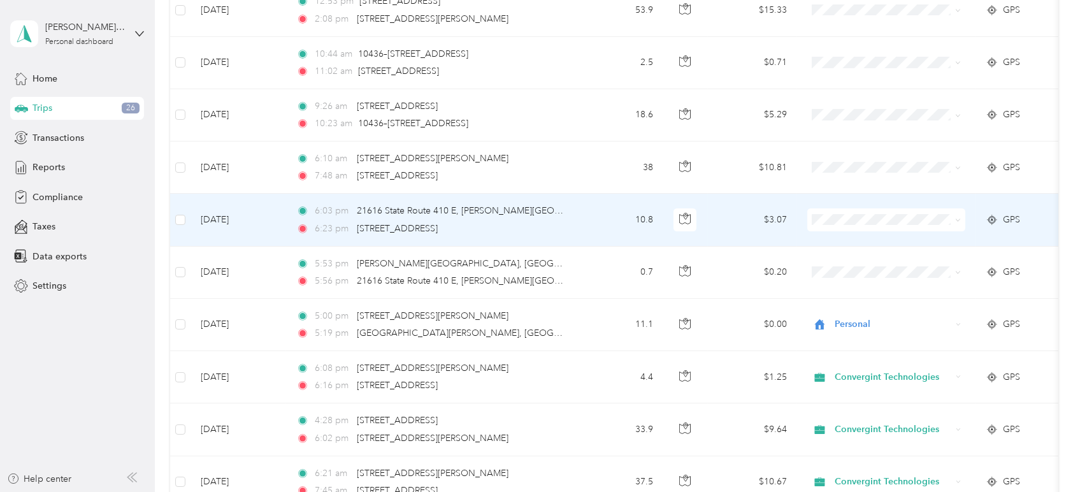
click at [847, 211] on span at bounding box center [886, 219] width 158 height 23
click at [847, 263] on span "Personal" at bounding box center [898, 263] width 118 height 13
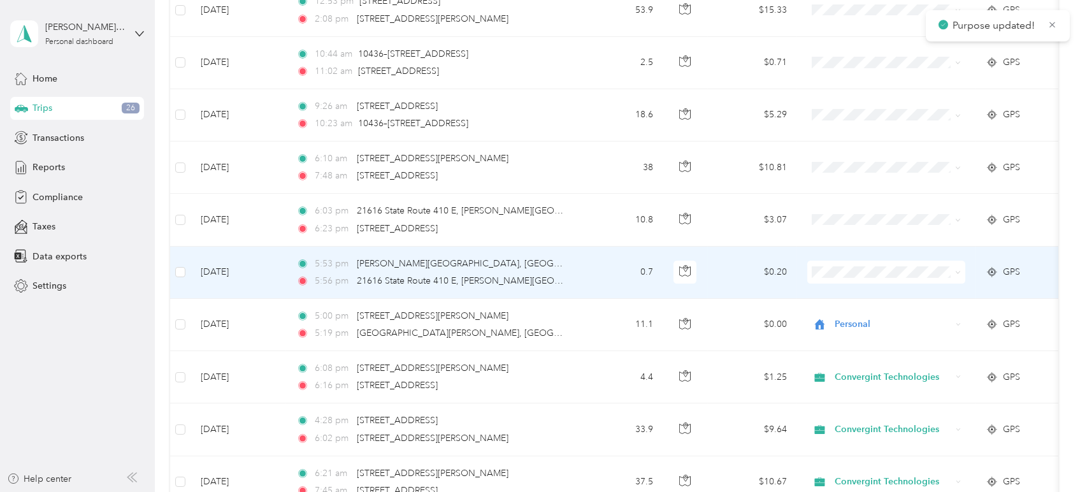
scroll to position [212, 0]
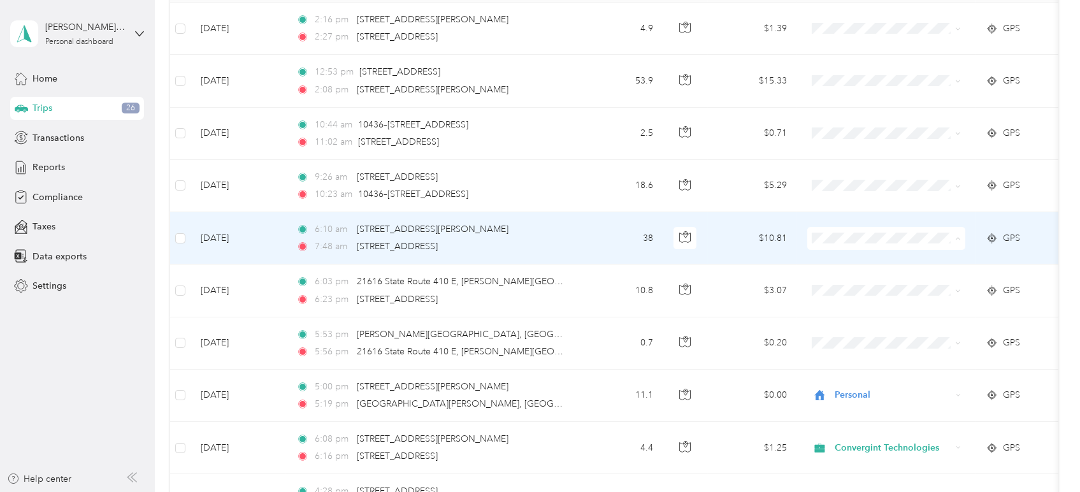
click at [867, 255] on span "Convergint Technologies" at bounding box center [898, 261] width 118 height 13
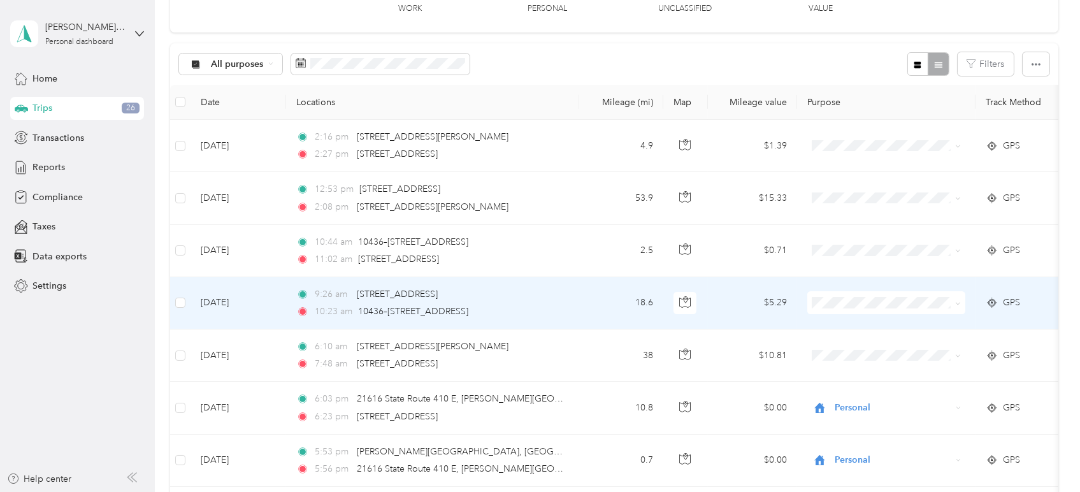
scroll to position [71, 0]
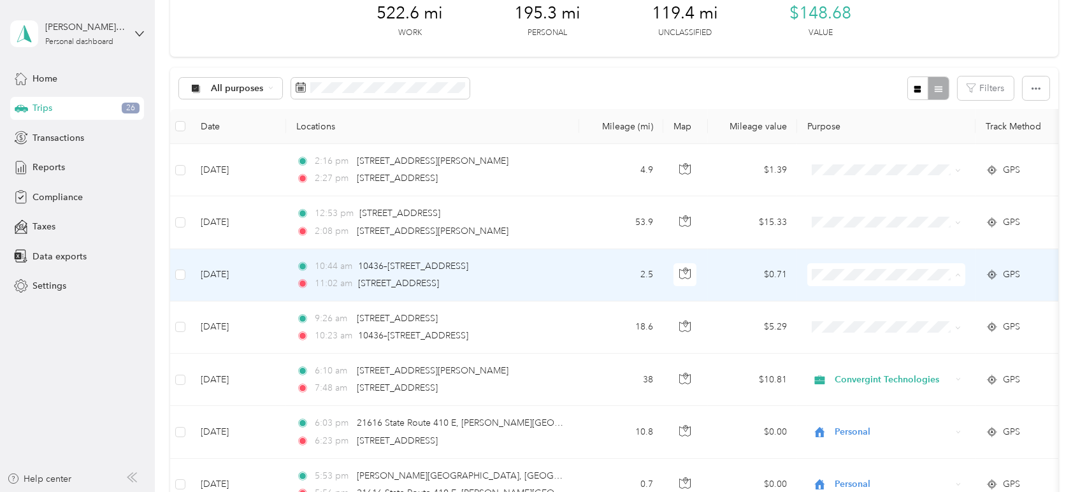
click at [845, 292] on span "Convergint Technologies" at bounding box center [898, 297] width 118 height 13
click at [831, 320] on icon at bounding box center [824, 320] width 16 height 10
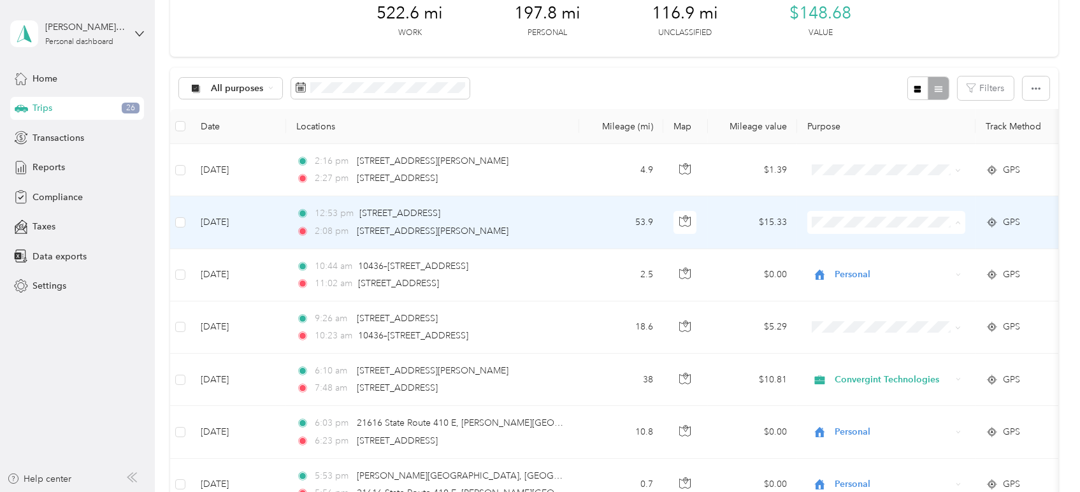
click at [856, 243] on span "Convergint Technologies" at bounding box center [898, 245] width 118 height 13
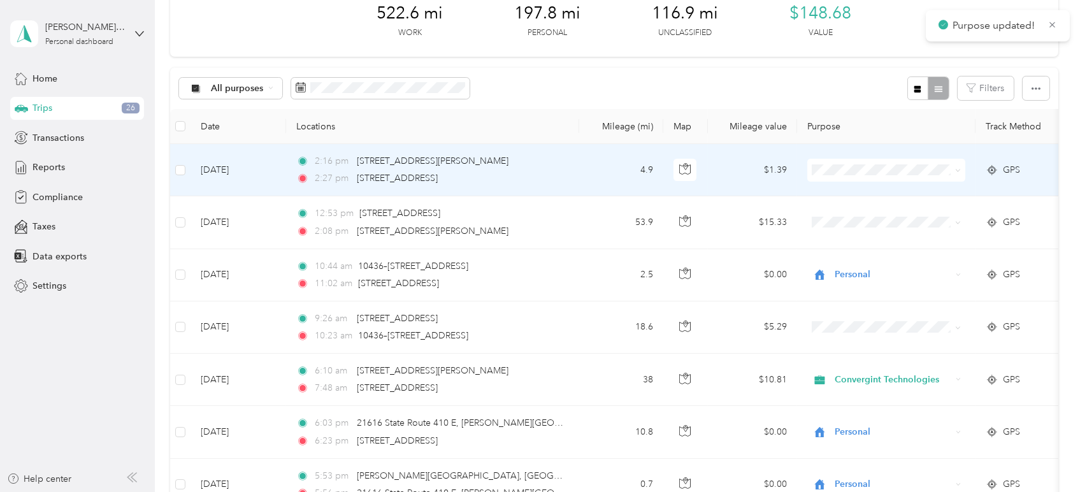
click at [852, 186] on li "Convergint Technologies" at bounding box center [886, 191] width 158 height 22
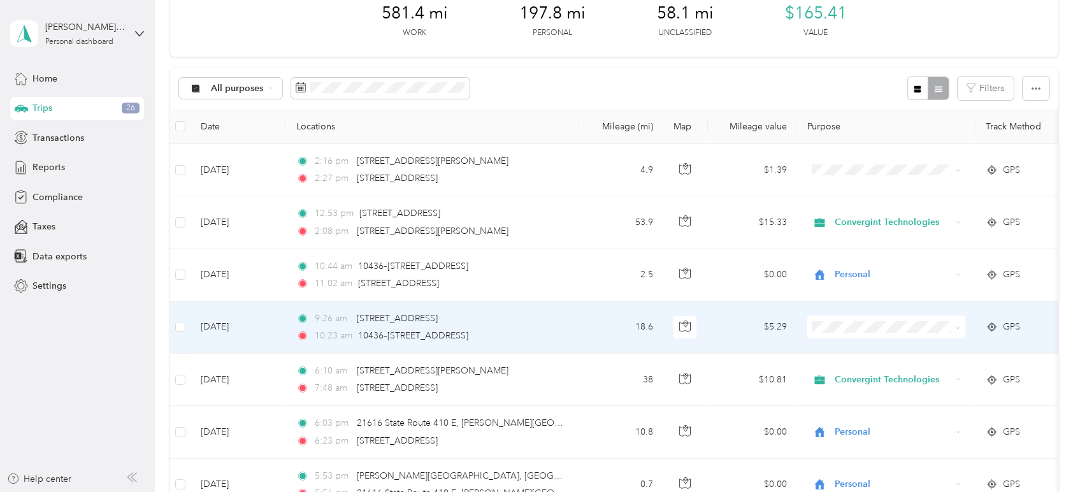
scroll to position [141, 0]
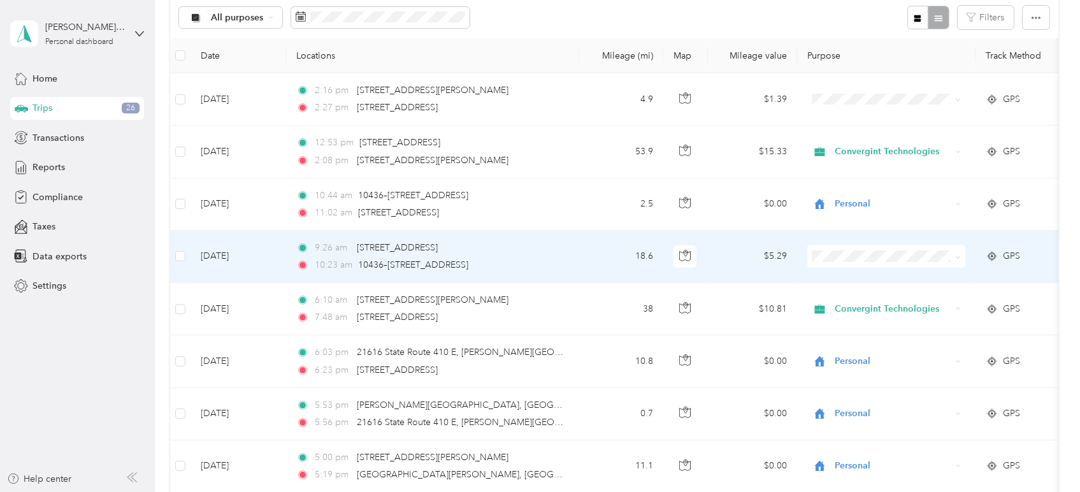
click at [842, 282] on li "Convergint Technologies" at bounding box center [886, 279] width 158 height 22
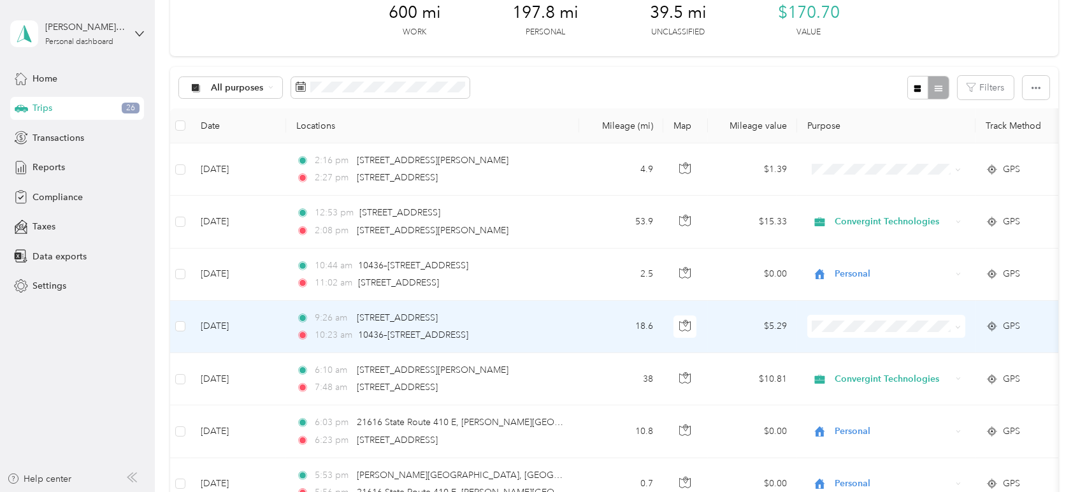
scroll to position [71, 0]
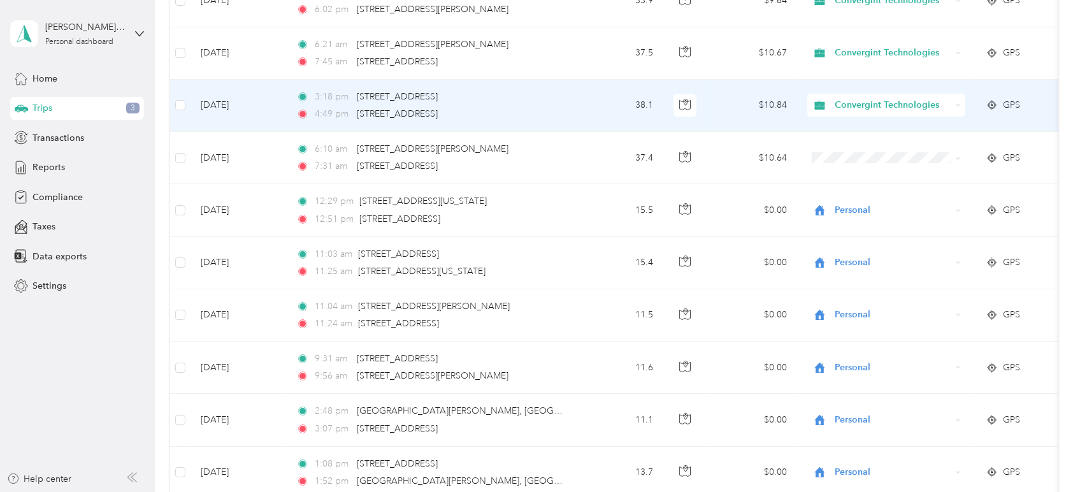
scroll to position [708, 0]
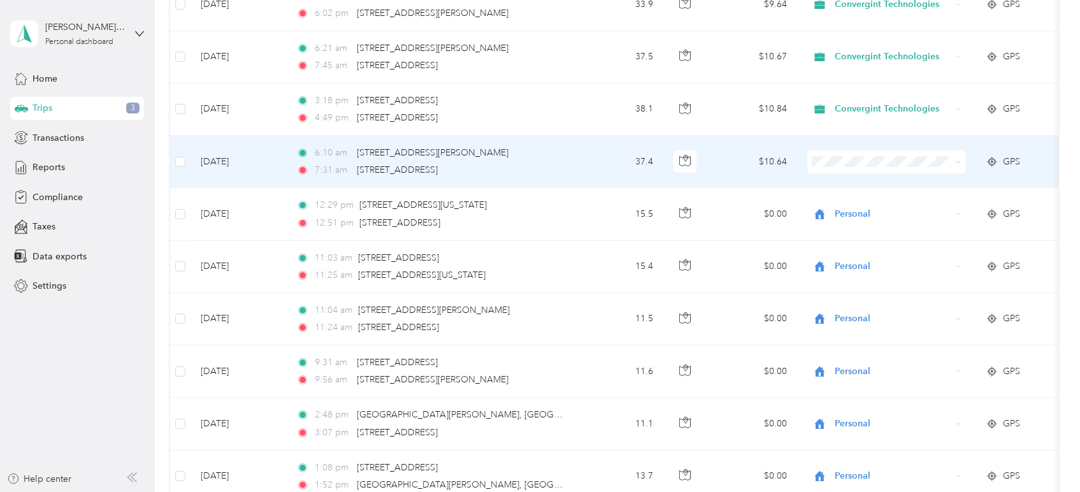
click at [894, 186] on span "Convergint Technologies" at bounding box center [898, 184] width 118 height 13
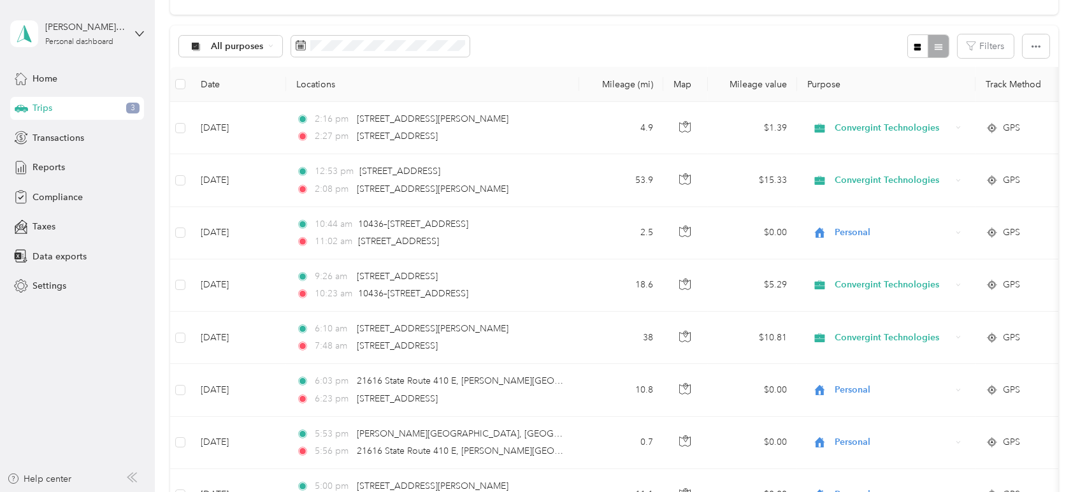
scroll to position [0, 0]
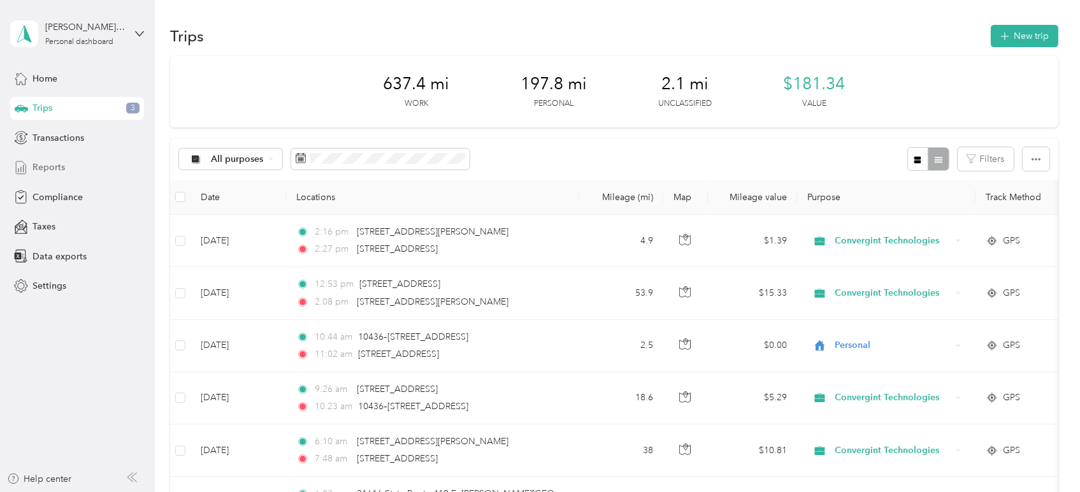
click at [36, 163] on span "Reports" at bounding box center [48, 167] width 32 height 13
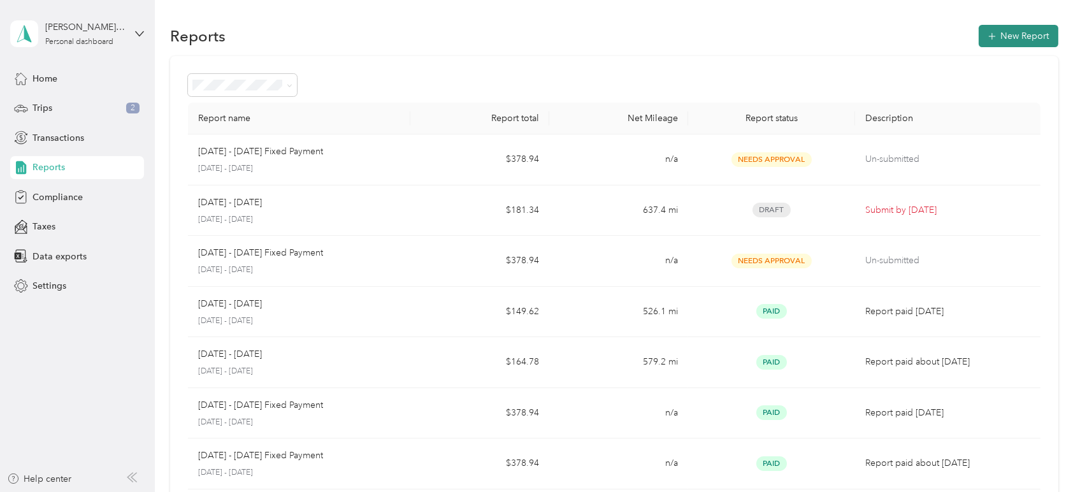
click at [1009, 29] on button "New Report" at bounding box center [1018, 36] width 80 height 22
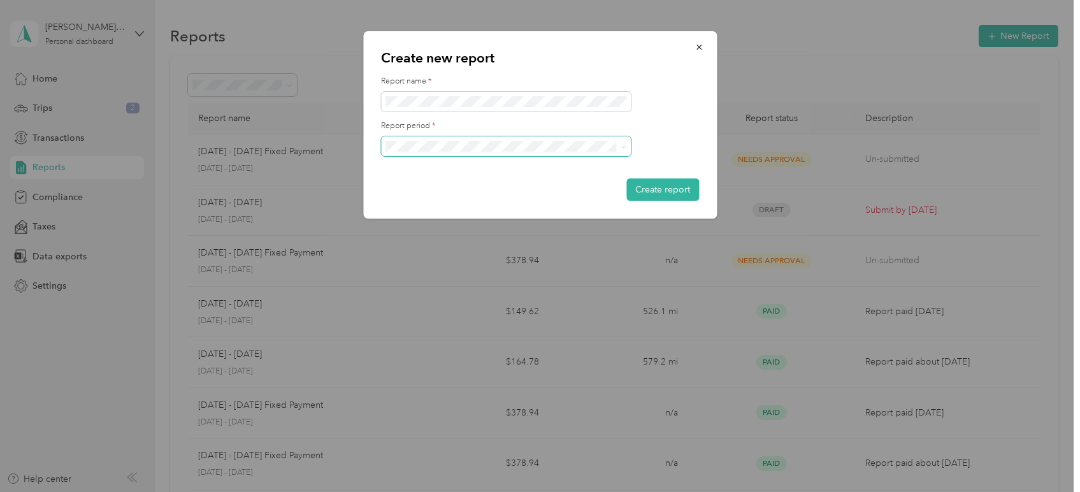
click at [622, 148] on icon at bounding box center [623, 147] width 6 height 6
click at [580, 181] on li "[DATE] - [DATE]" at bounding box center [506, 188] width 250 height 22
click at [702, 48] on icon "button" at bounding box center [698, 47] width 9 height 9
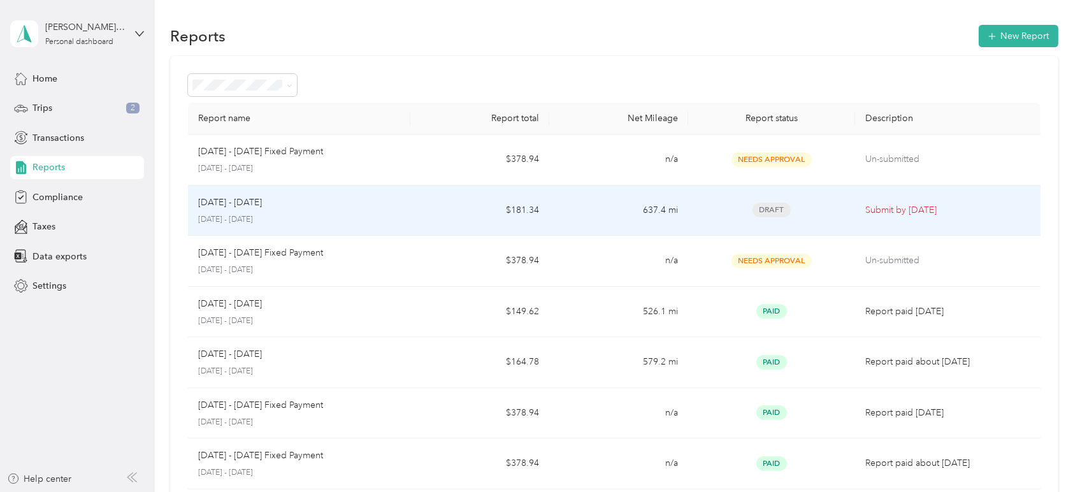
click at [320, 211] on div "[DATE] - [DATE] [DATE] - [DATE]" at bounding box center [299, 211] width 202 height 30
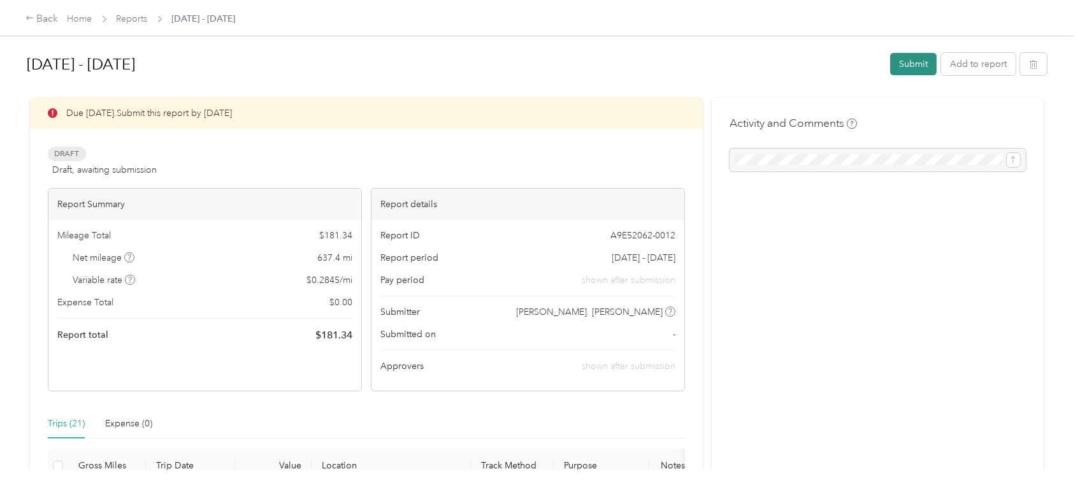
click at [892, 73] on button "Submit" at bounding box center [913, 64] width 47 height 22
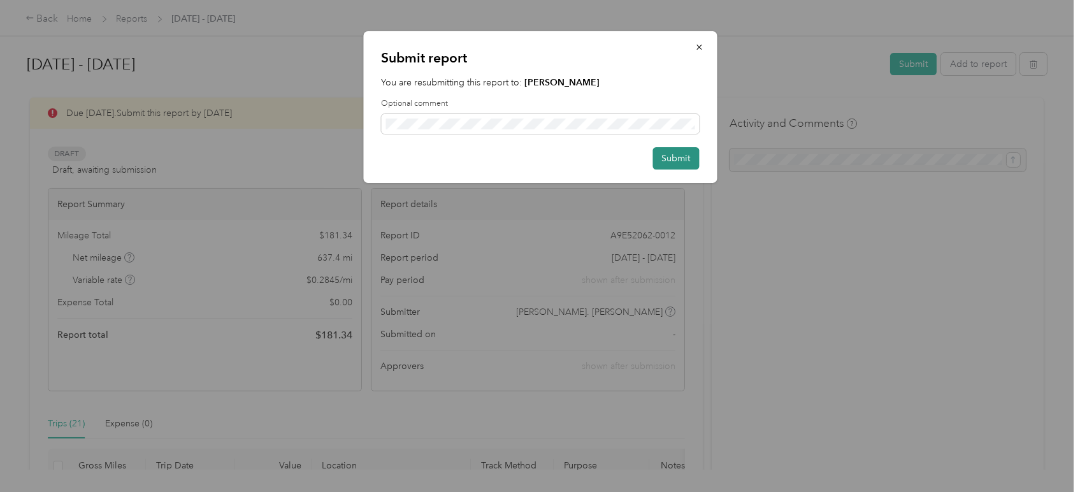
click at [675, 163] on button "Submit" at bounding box center [675, 158] width 47 height 22
